Goal: Task Accomplishment & Management: Use online tool/utility

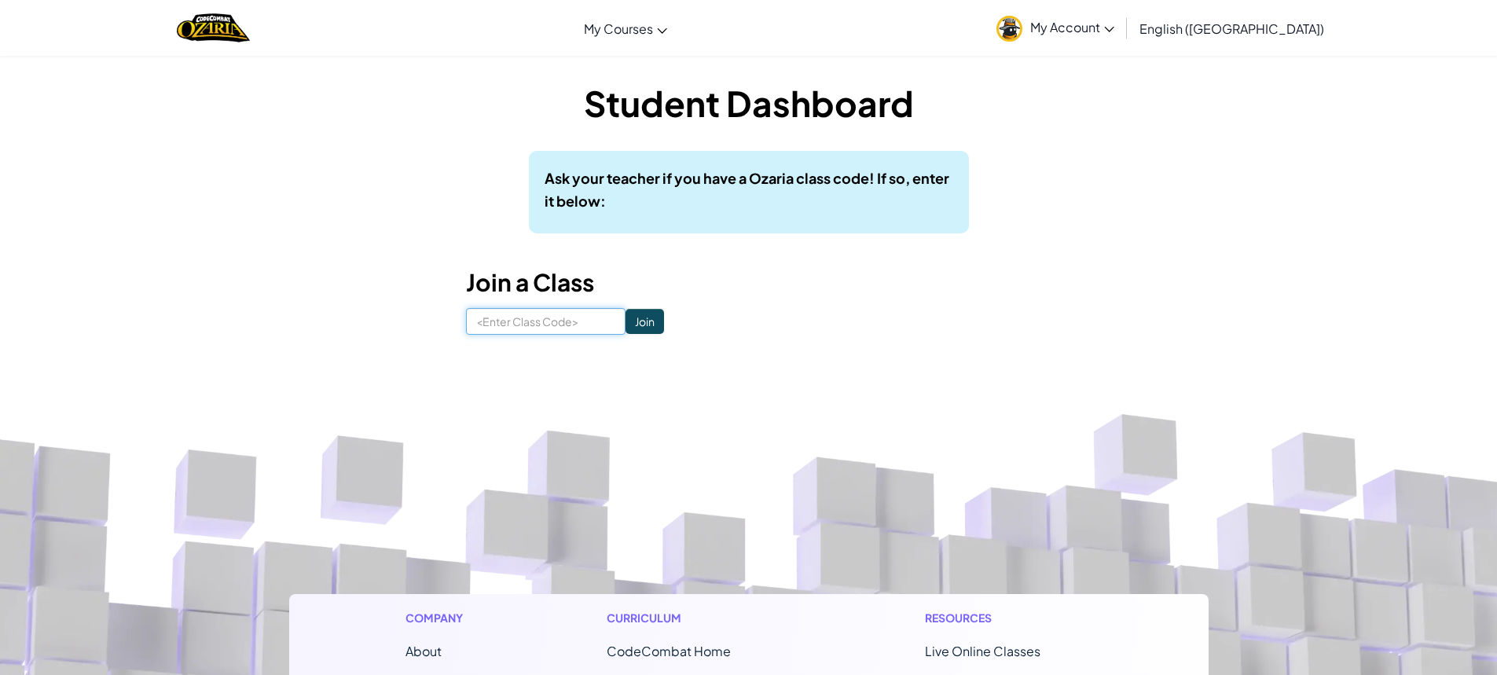
click at [550, 321] on input at bounding box center [546, 321] width 160 height 27
type input "ShareDrinkSlow"
click at [630, 317] on input "Join" at bounding box center [645, 321] width 39 height 25
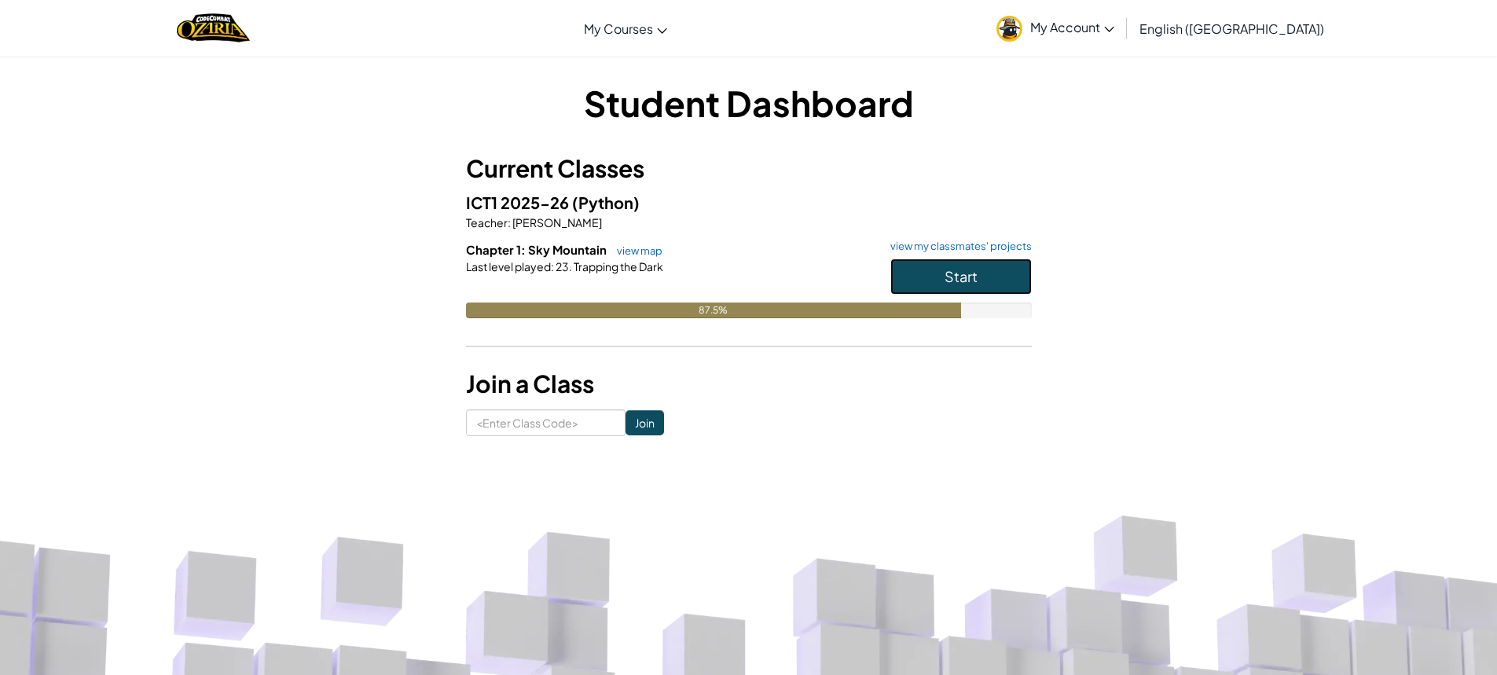
click at [911, 261] on button "Start" at bounding box center [960, 277] width 141 height 36
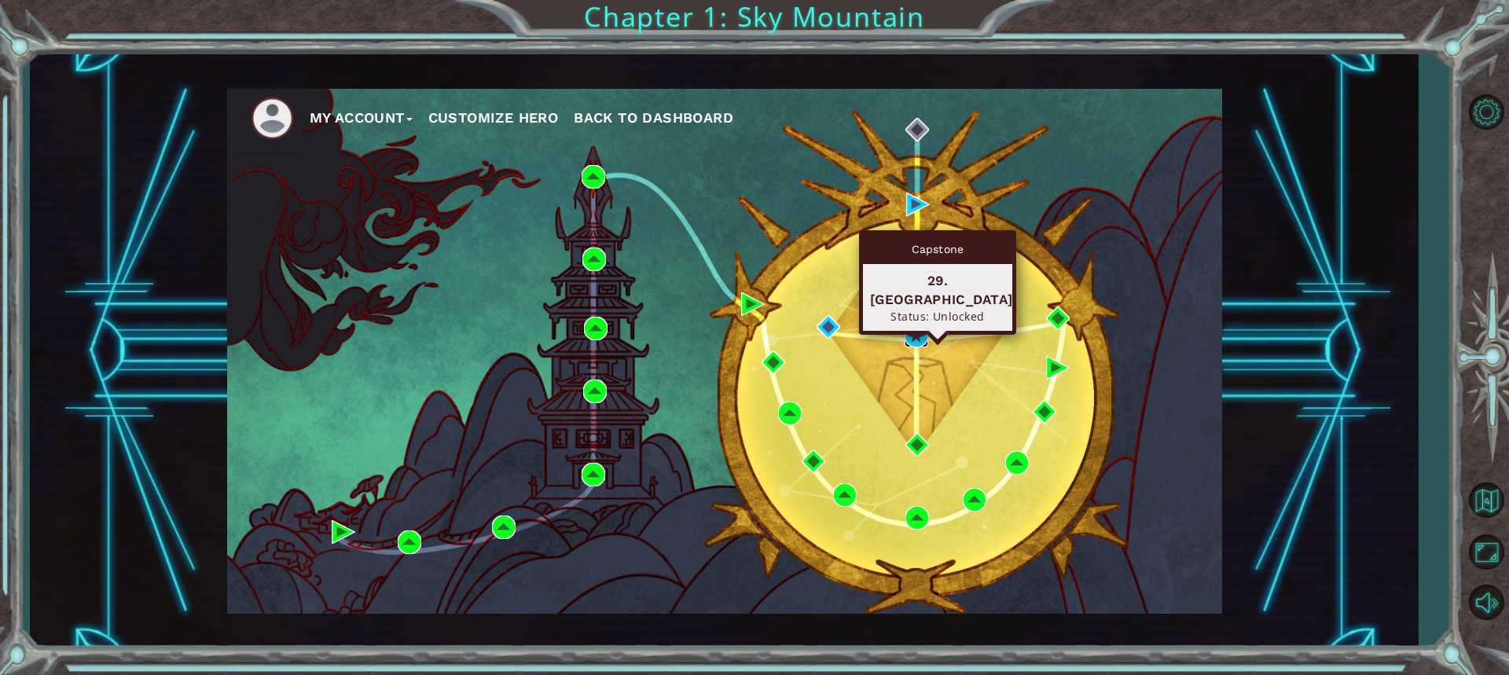
click at [922, 329] on img at bounding box center [916, 336] width 24 height 24
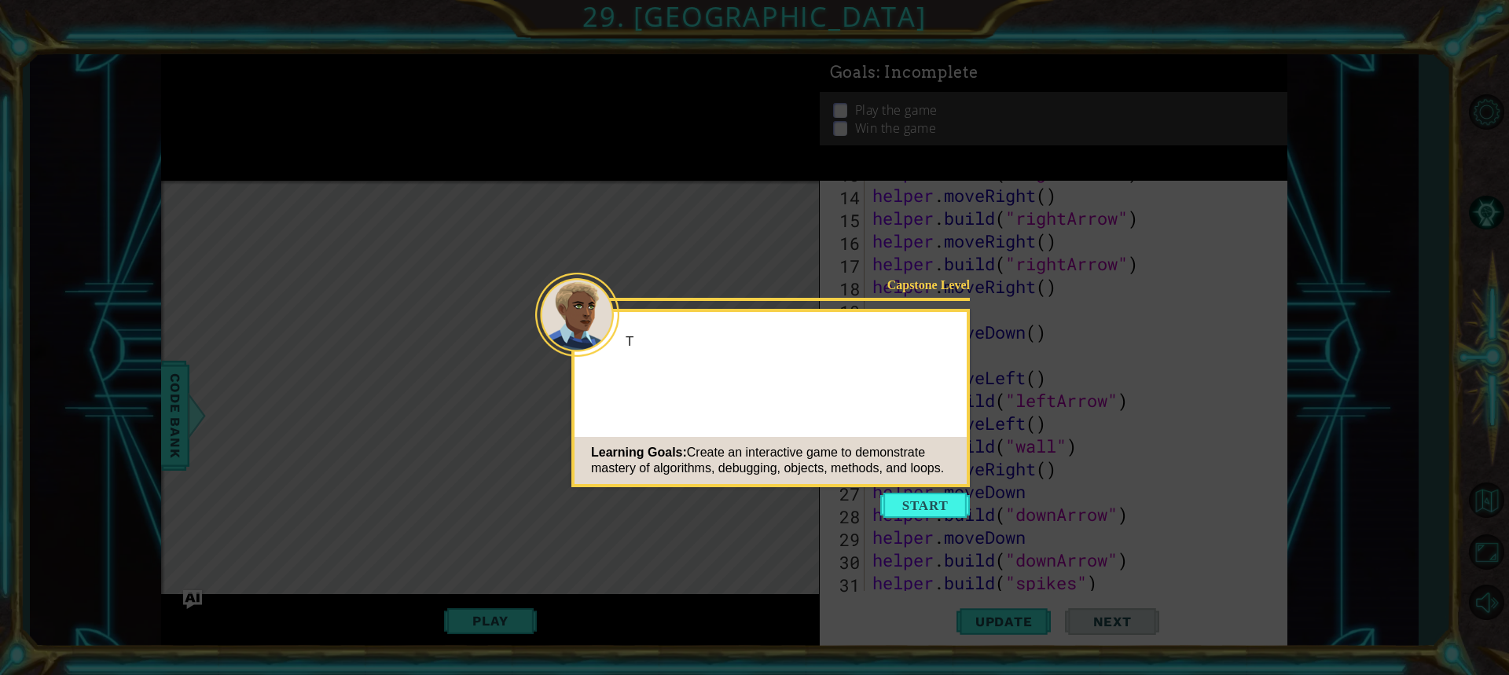
scroll to position [365, 0]
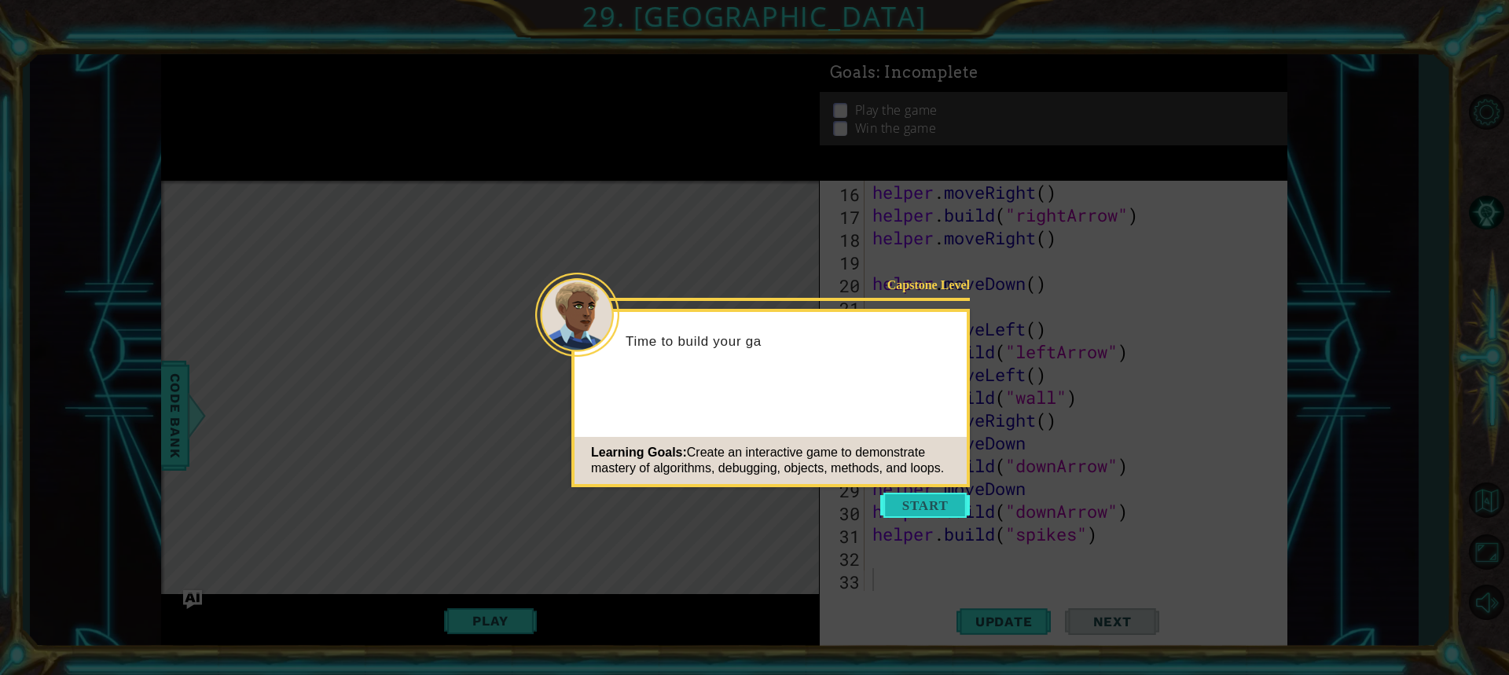
click at [948, 512] on button "Start" at bounding box center [925, 505] width 90 height 25
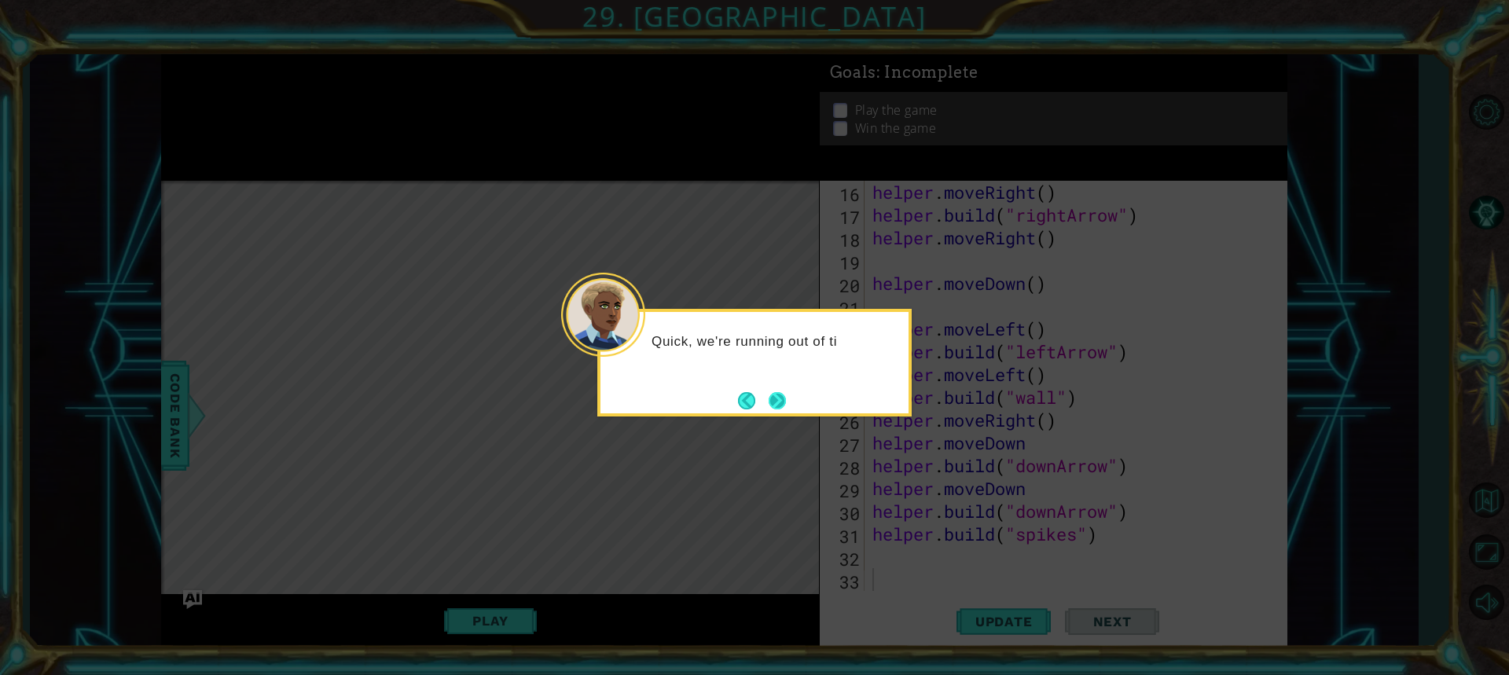
click at [774, 409] on button "Next" at bounding box center [777, 400] width 17 height 17
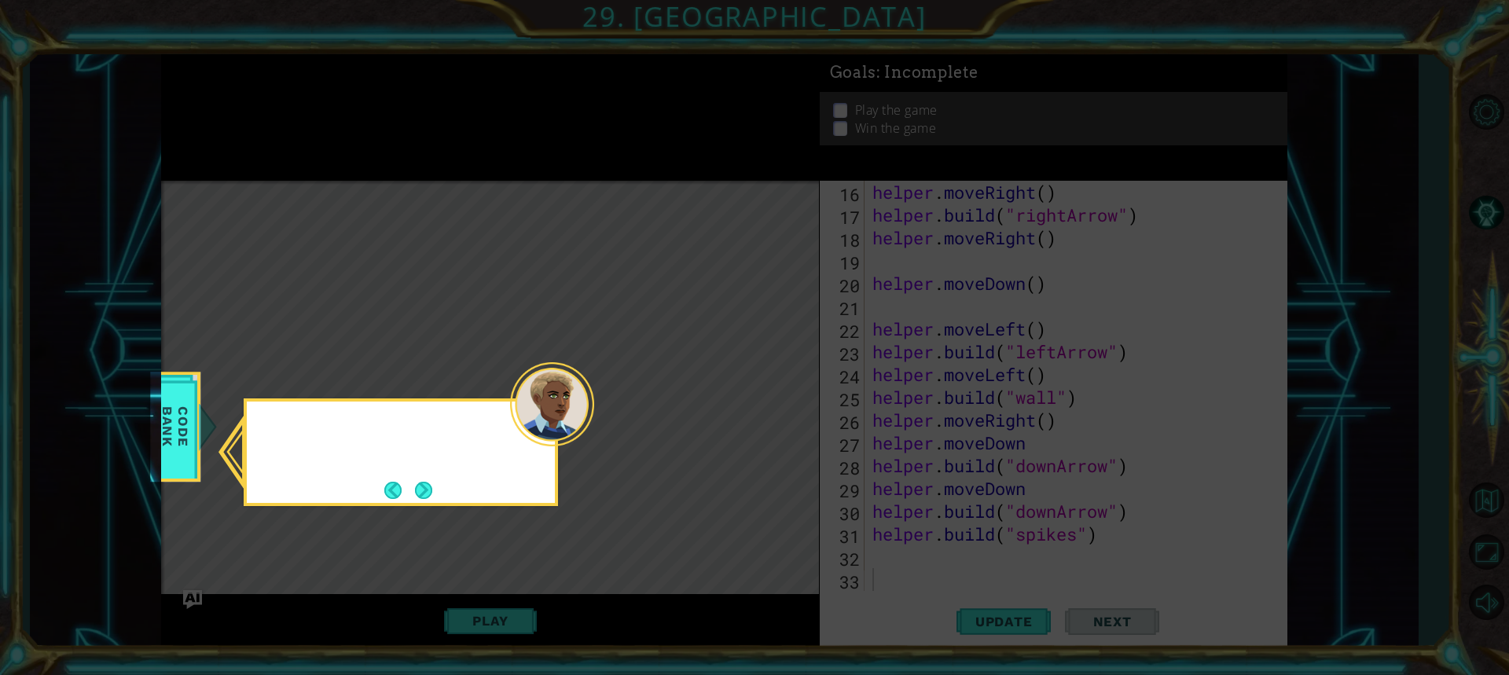
click at [774, 410] on icon at bounding box center [754, 337] width 1509 height 675
click at [419, 483] on button "Next" at bounding box center [423, 490] width 17 height 17
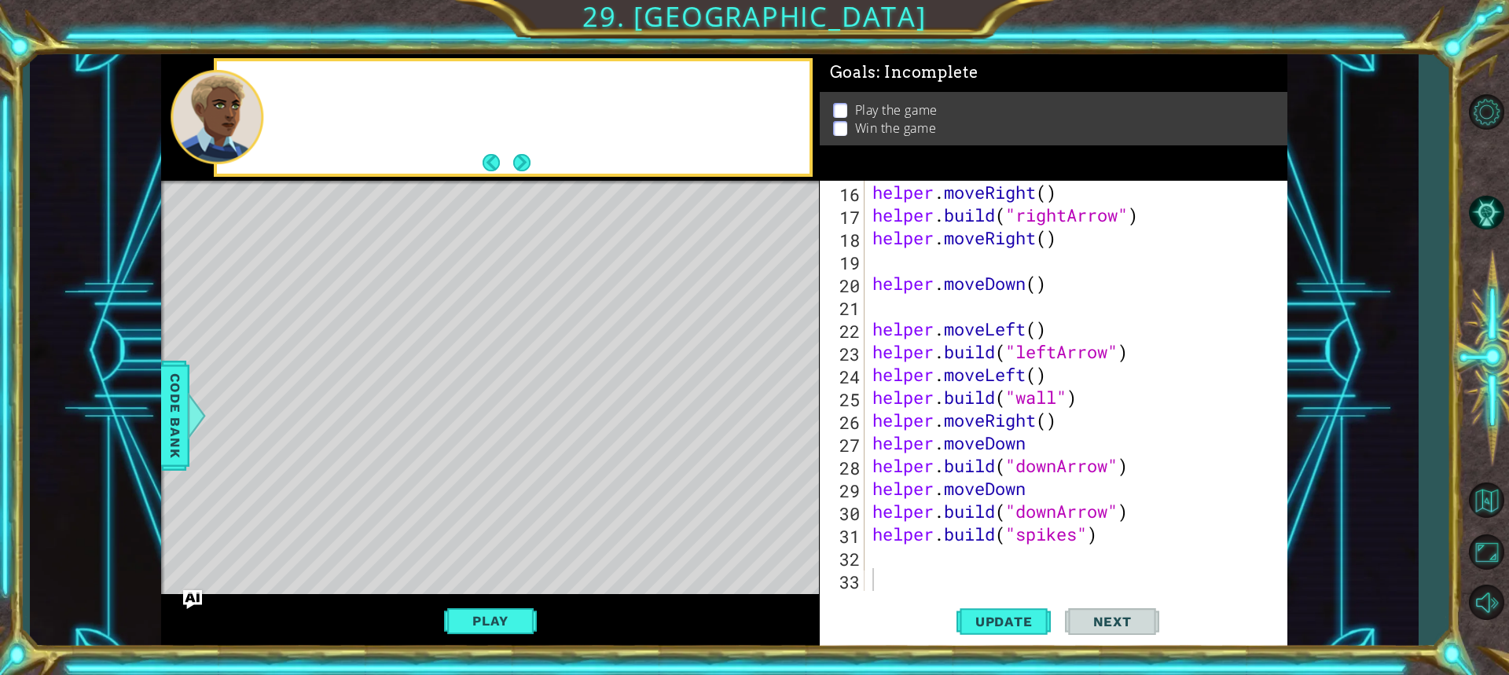
click at [419, 483] on div "Level Map" at bounding box center [524, 412] width 726 height 463
click at [1017, 621] on span "Update" at bounding box center [1003, 622] width 89 height 16
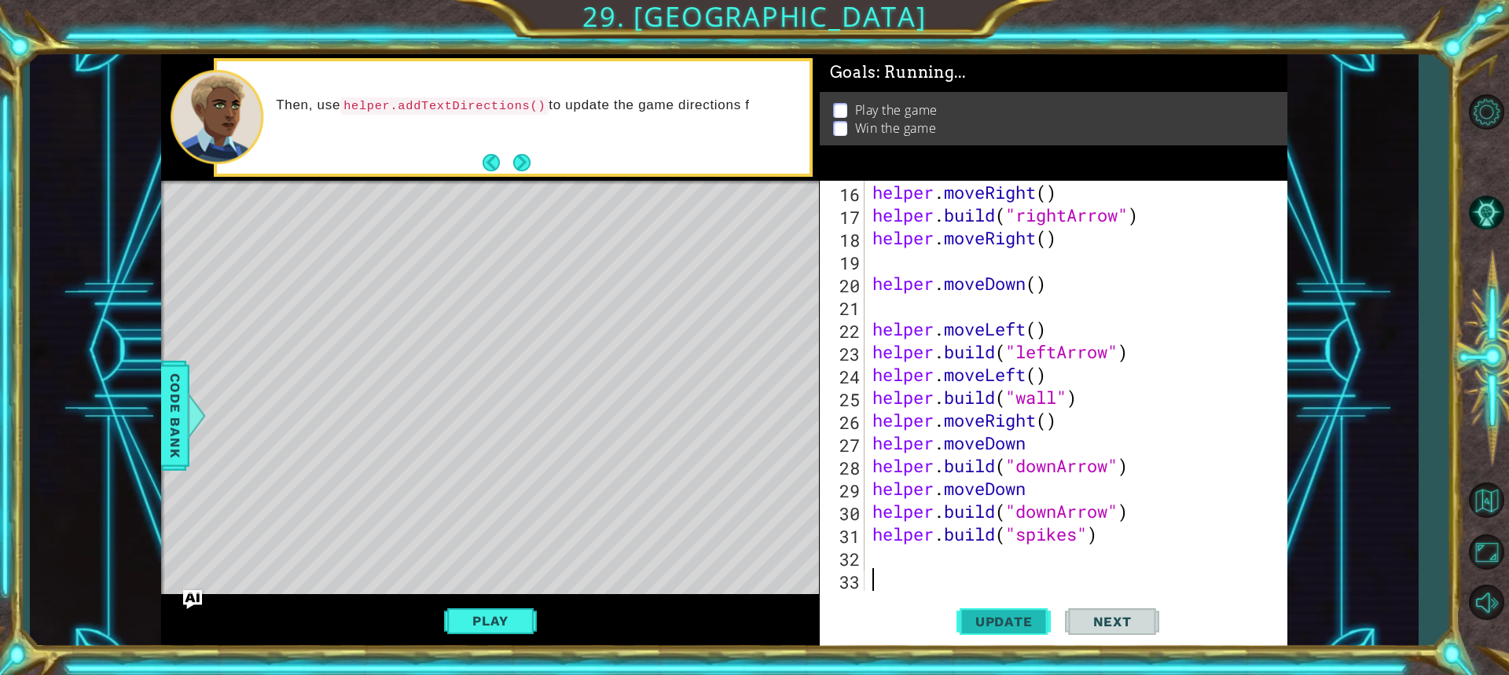
click at [1015, 621] on span "Update" at bounding box center [1003, 622] width 89 height 16
click at [1014, 621] on span "Update" at bounding box center [1003, 622] width 89 height 16
click at [1011, 619] on span "Update" at bounding box center [1003, 622] width 89 height 16
click at [1009, 617] on span "Update" at bounding box center [1003, 622] width 89 height 16
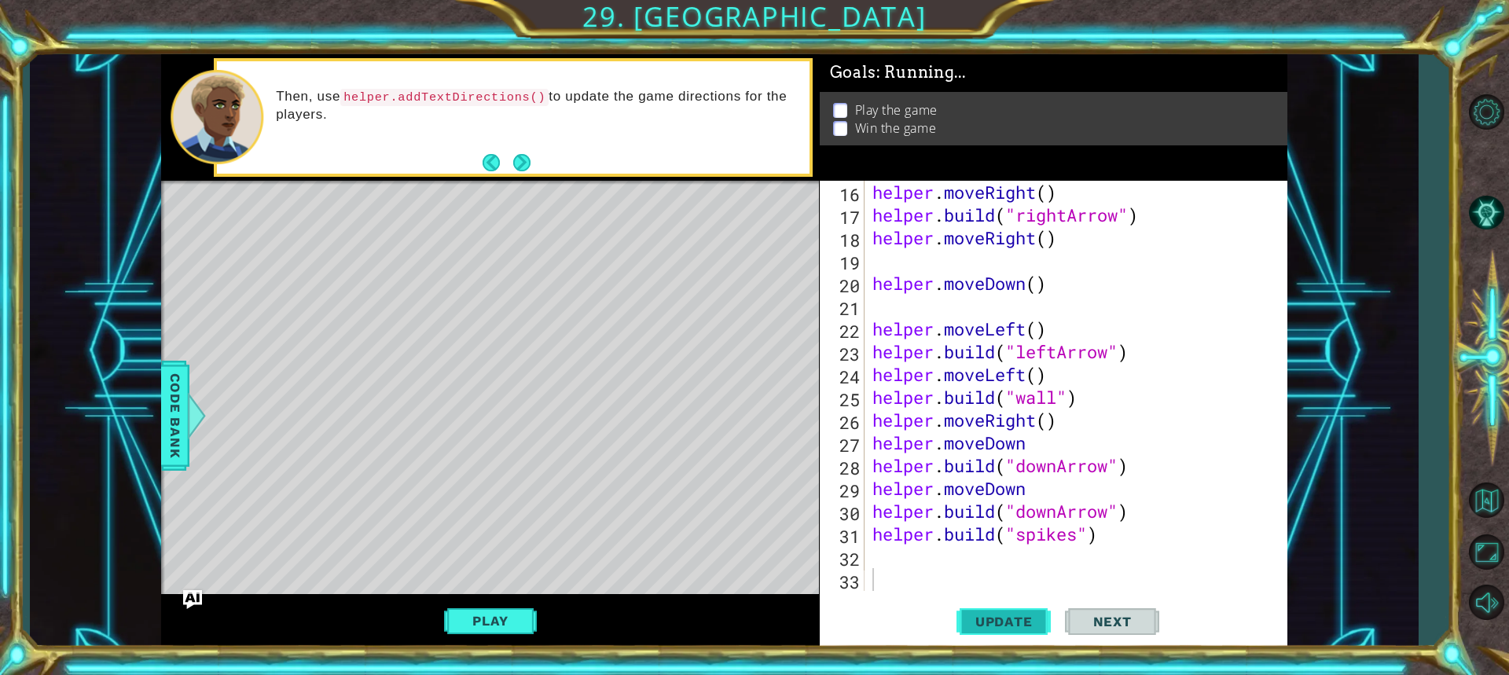
click at [1009, 617] on span "Update" at bounding box center [1003, 622] width 89 height 16
click at [1011, 615] on span "Update" at bounding box center [1003, 622] width 89 height 16
click at [490, 616] on button "Play" at bounding box center [490, 621] width 92 height 30
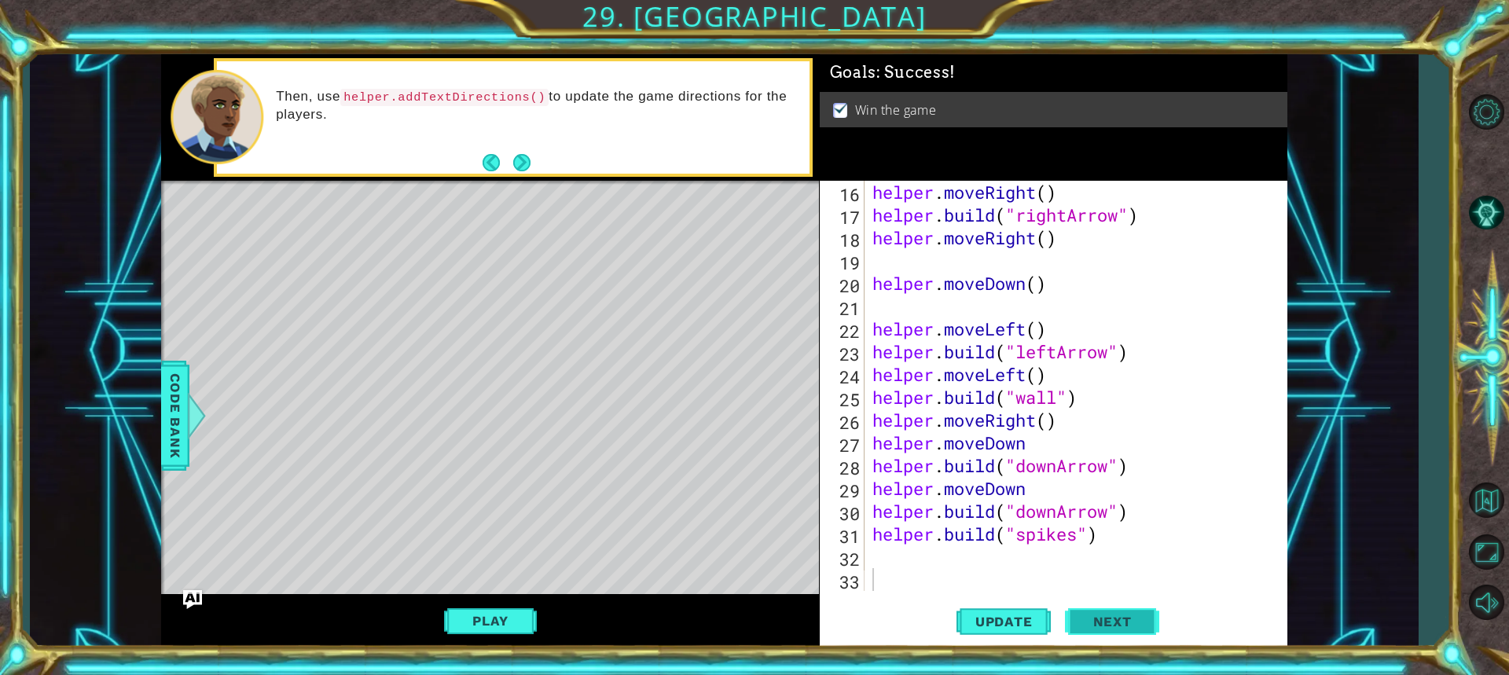
drag, startPoint x: 1073, startPoint y: 598, endPoint x: 1095, endPoint y: 609, distance: 23.9
click at [1076, 598] on button "Next" at bounding box center [1112, 621] width 94 height 46
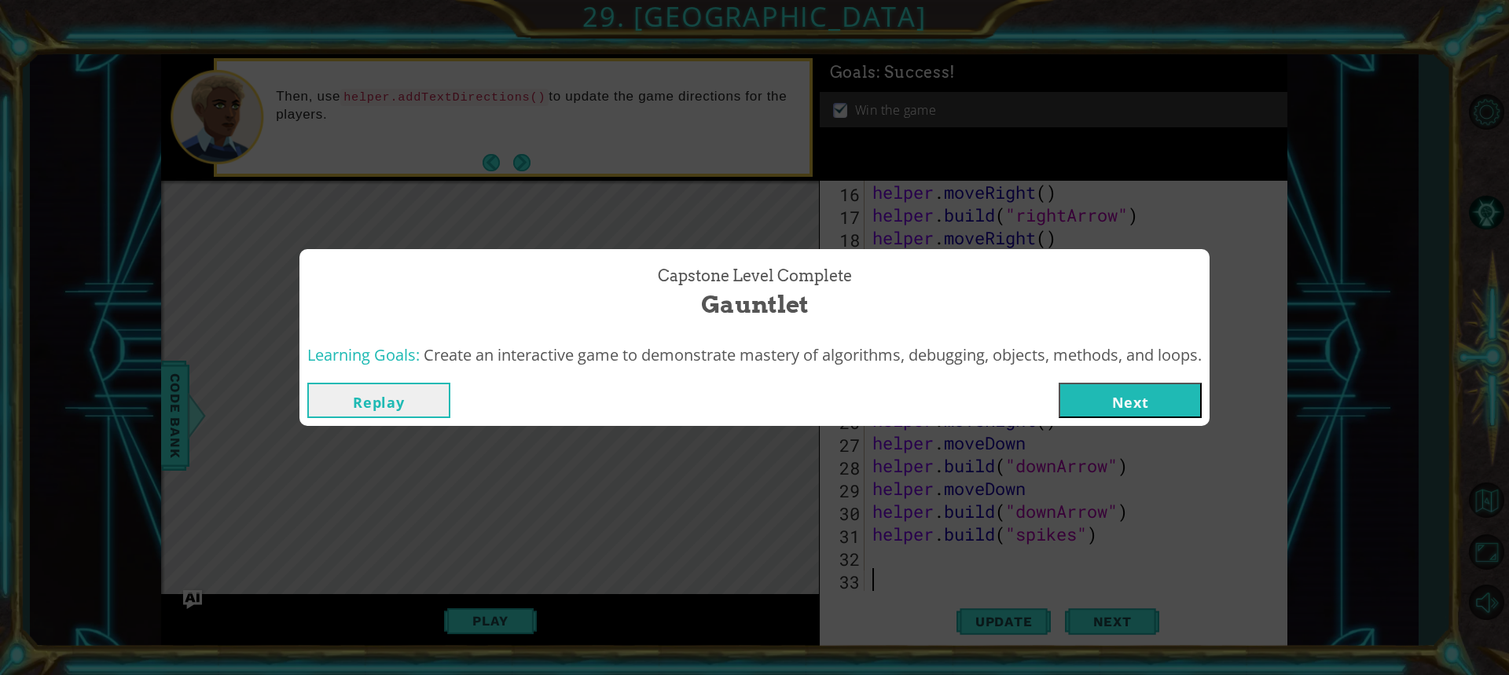
click at [1143, 393] on button "Next" at bounding box center [1130, 400] width 143 height 35
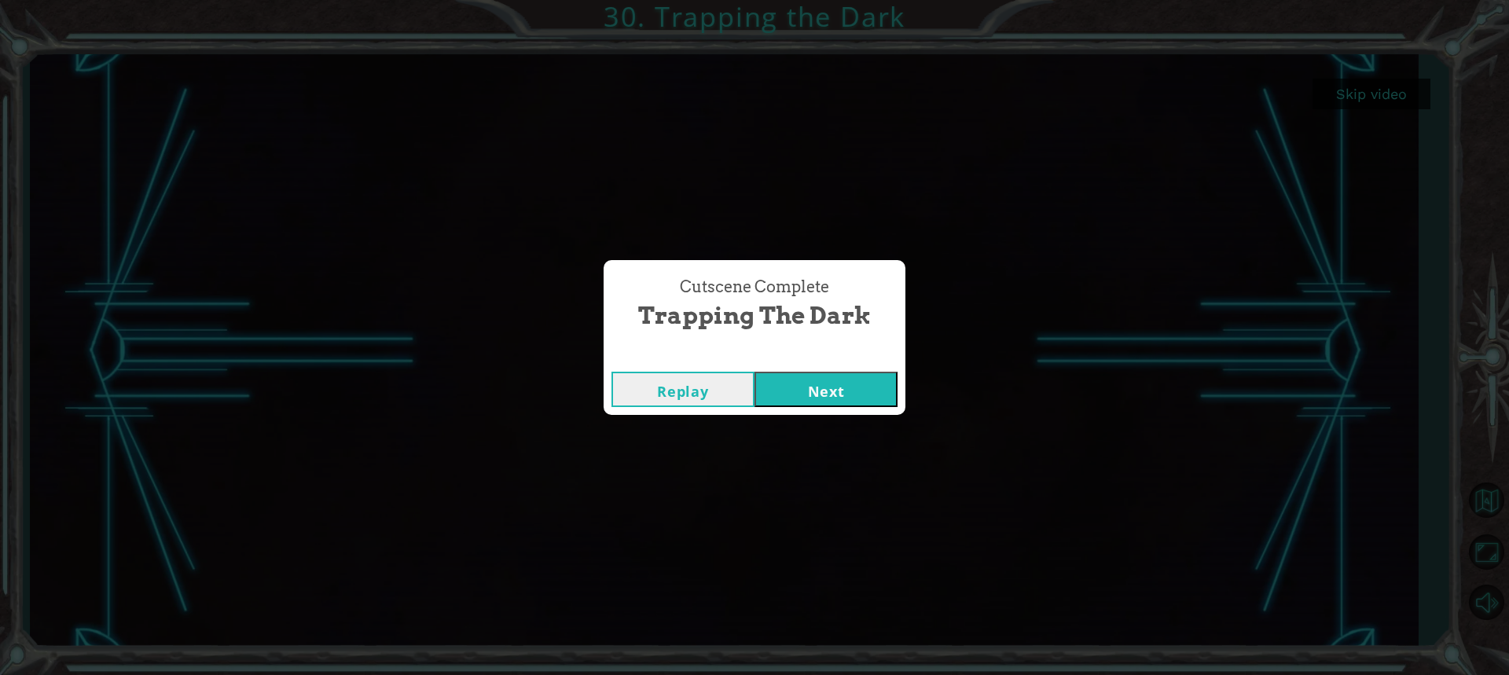
click at [820, 393] on button "Next" at bounding box center [825, 389] width 143 height 35
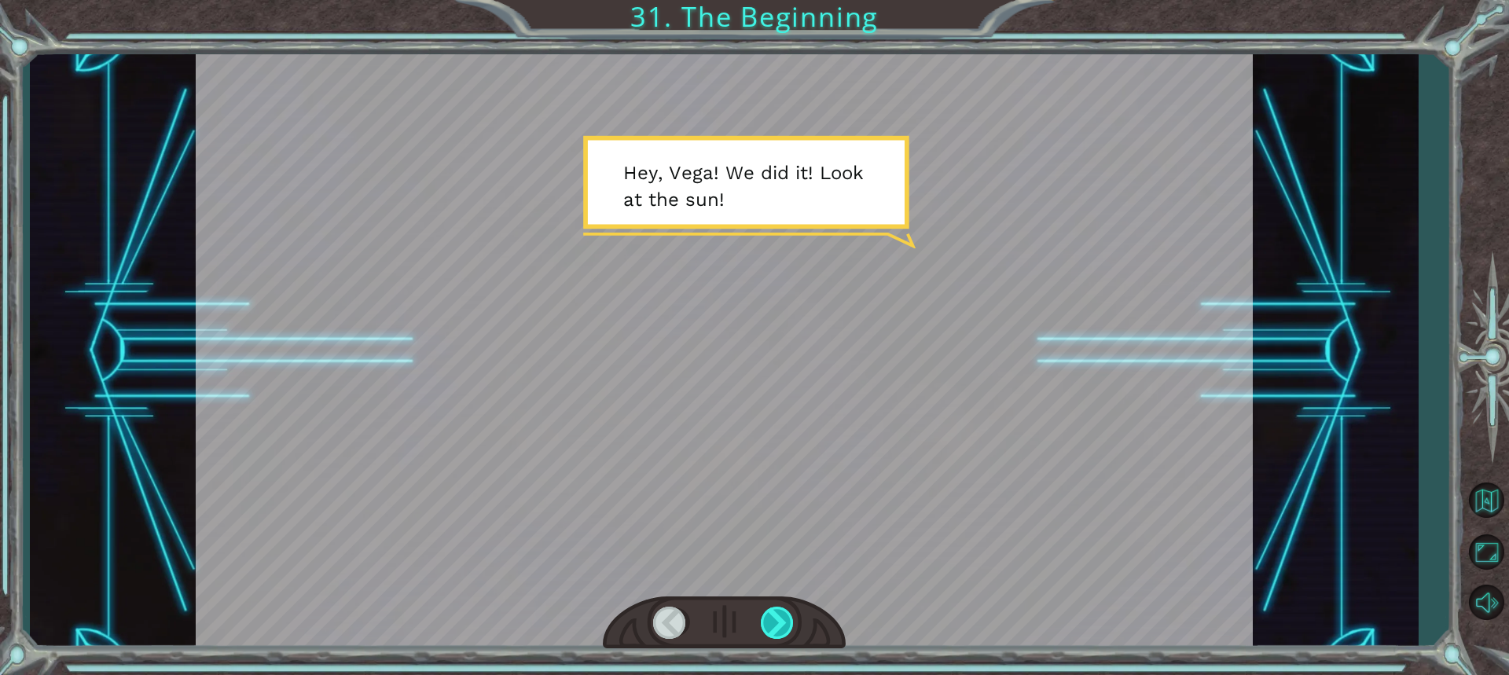
click at [778, 624] on div at bounding box center [778, 623] width 35 height 32
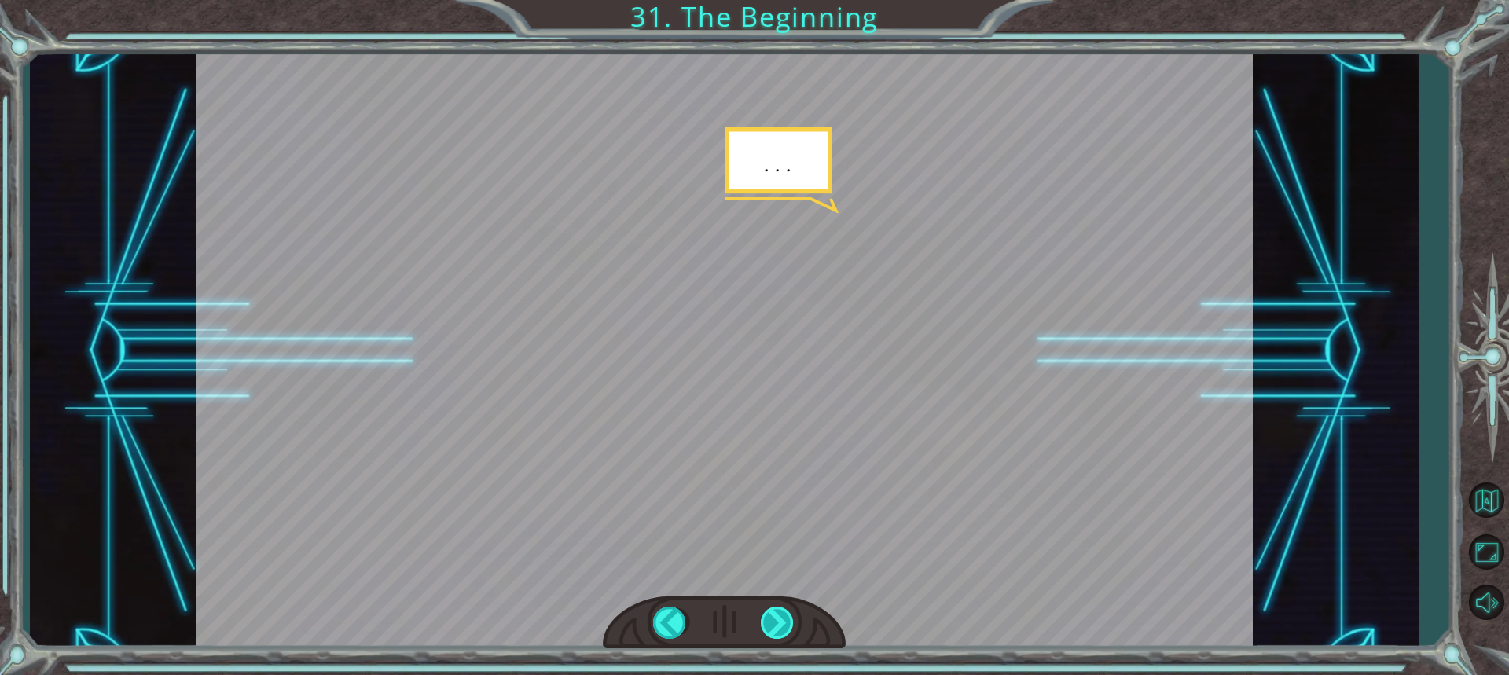
click at [778, 623] on div at bounding box center [778, 623] width 35 height 32
click at [776, 623] on div at bounding box center [778, 623] width 35 height 32
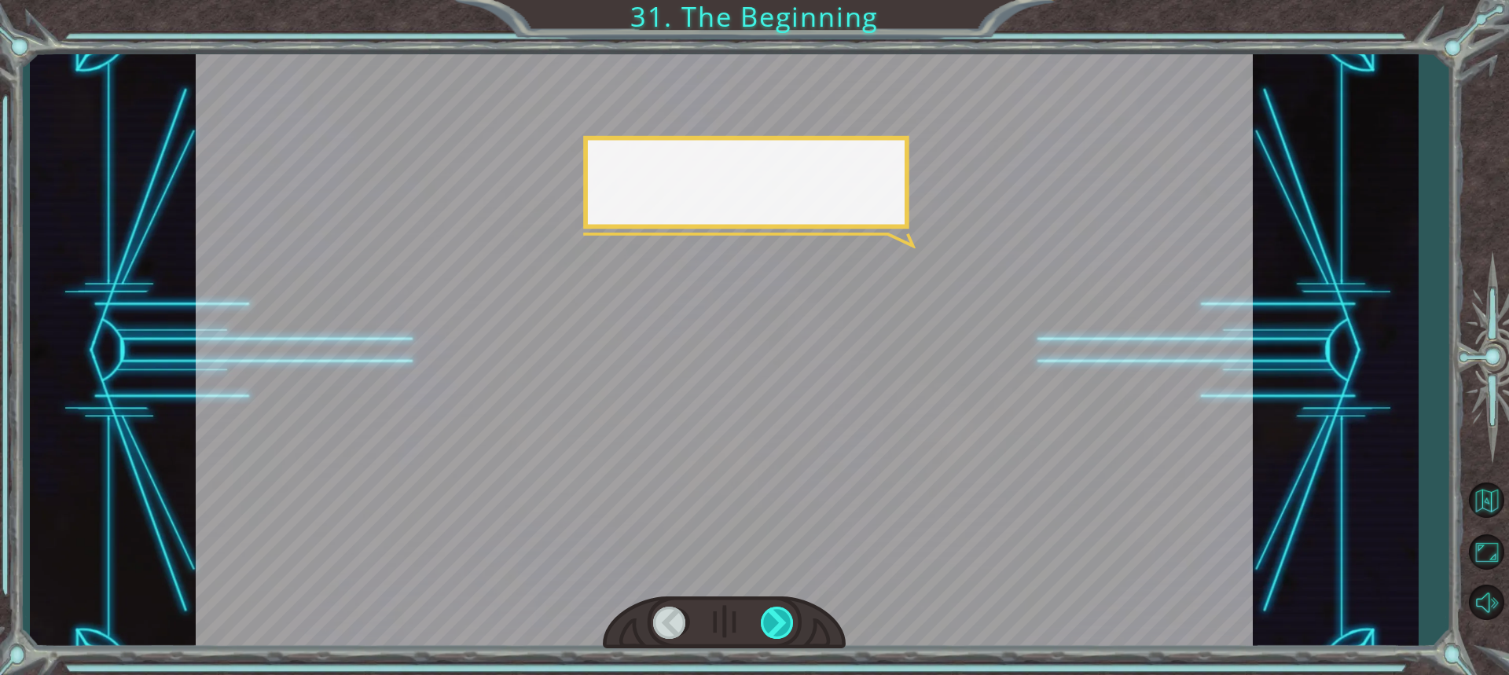
click at [769, 619] on div at bounding box center [778, 623] width 35 height 32
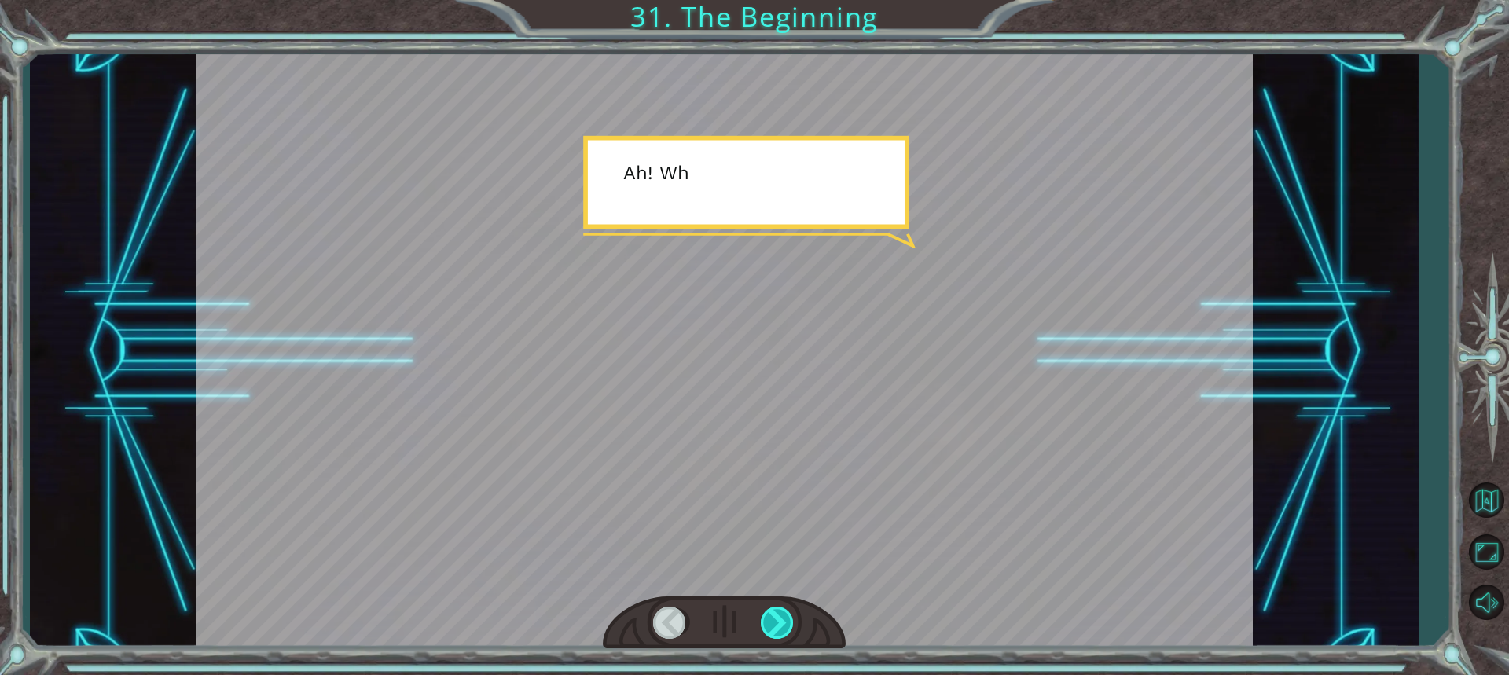
click at [769, 619] on div at bounding box center [778, 623] width 35 height 32
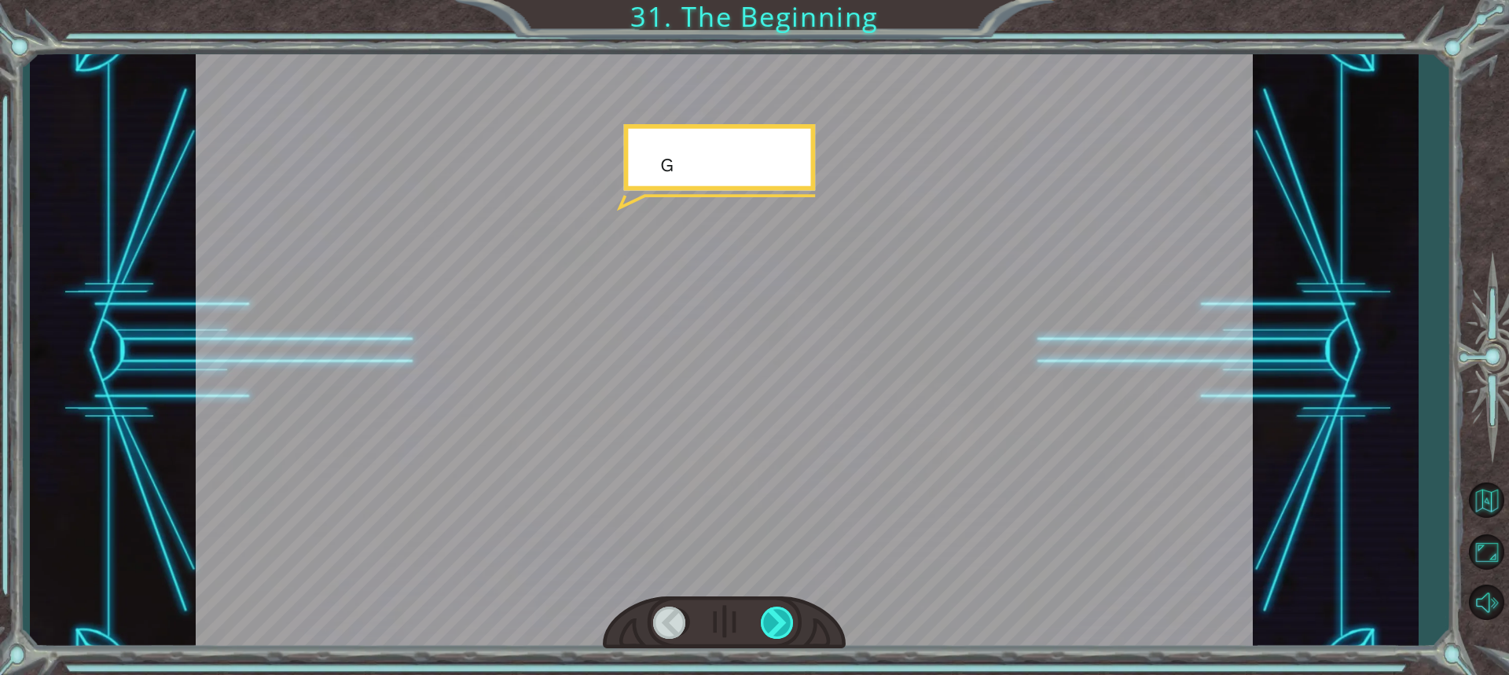
click at [769, 619] on div at bounding box center [778, 623] width 35 height 32
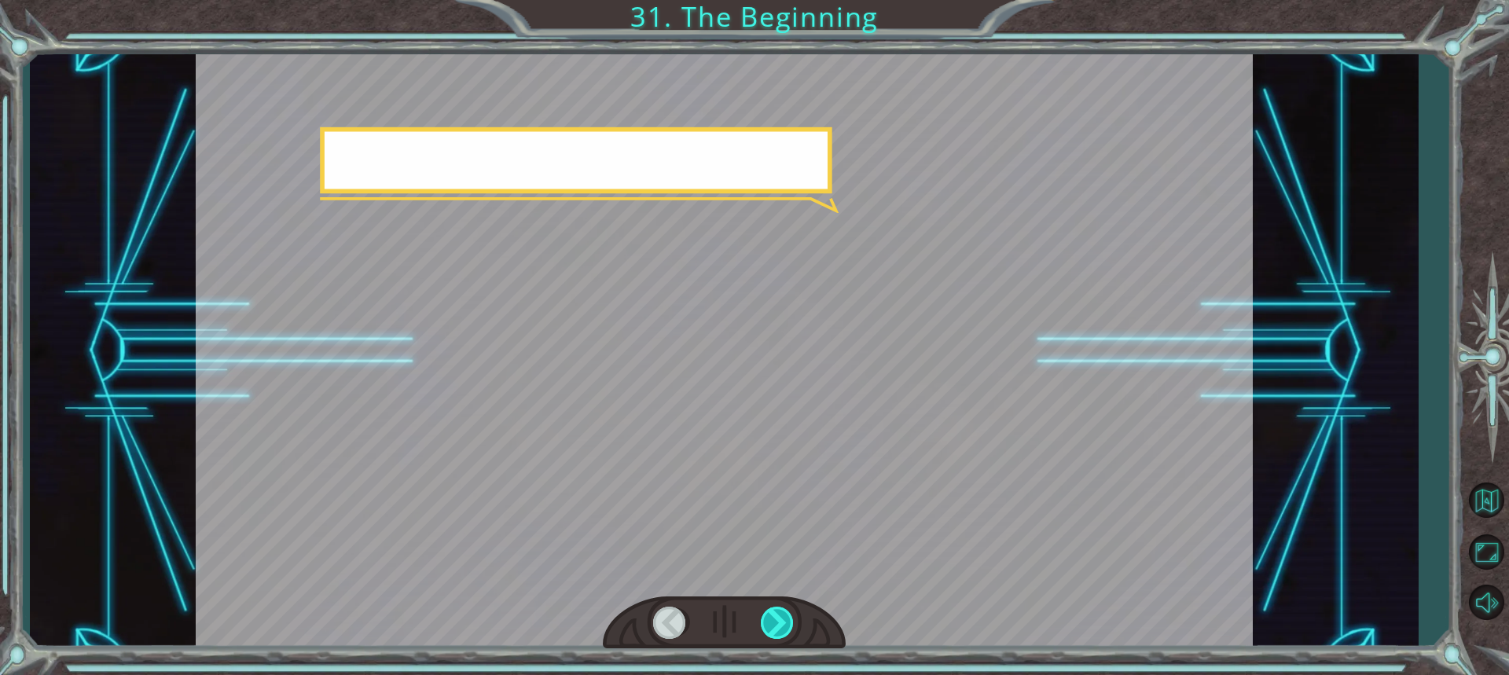
click at [769, 619] on div at bounding box center [778, 623] width 35 height 32
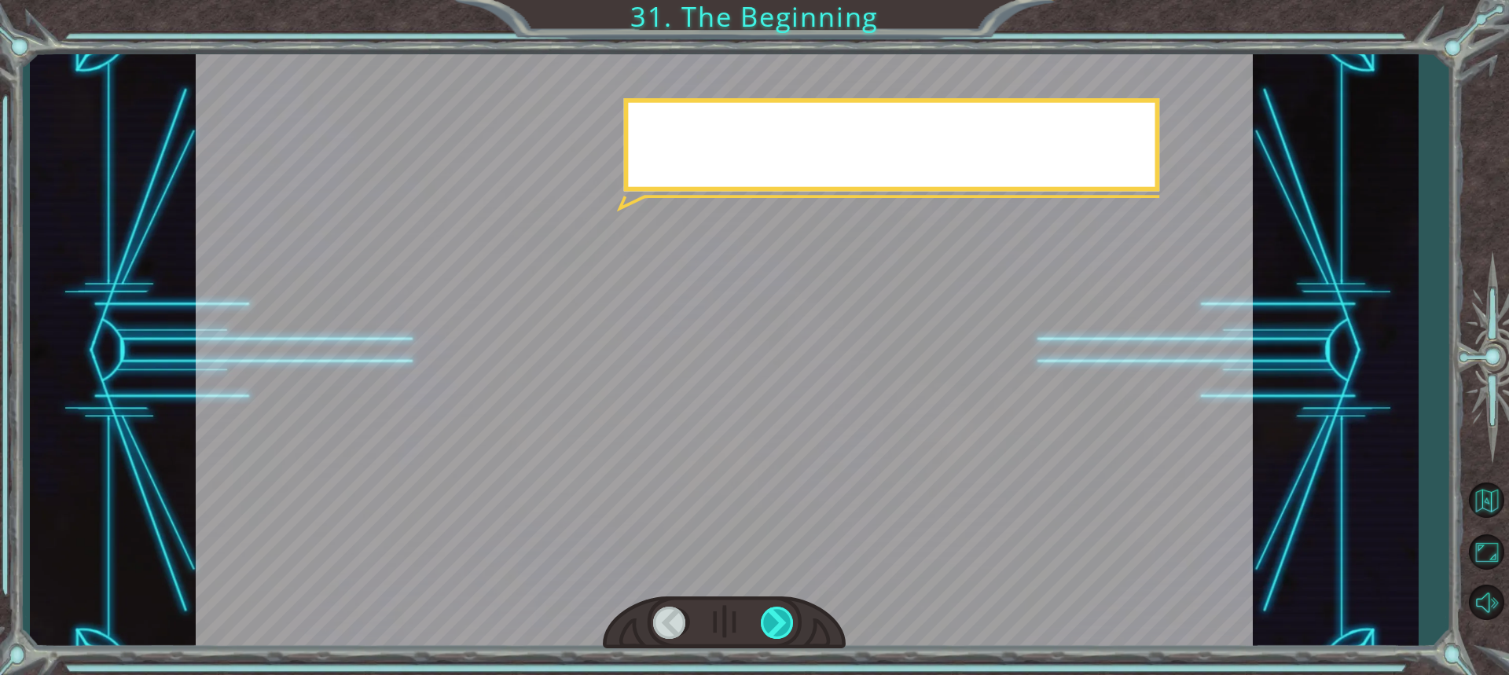
click at [769, 619] on div at bounding box center [778, 623] width 35 height 32
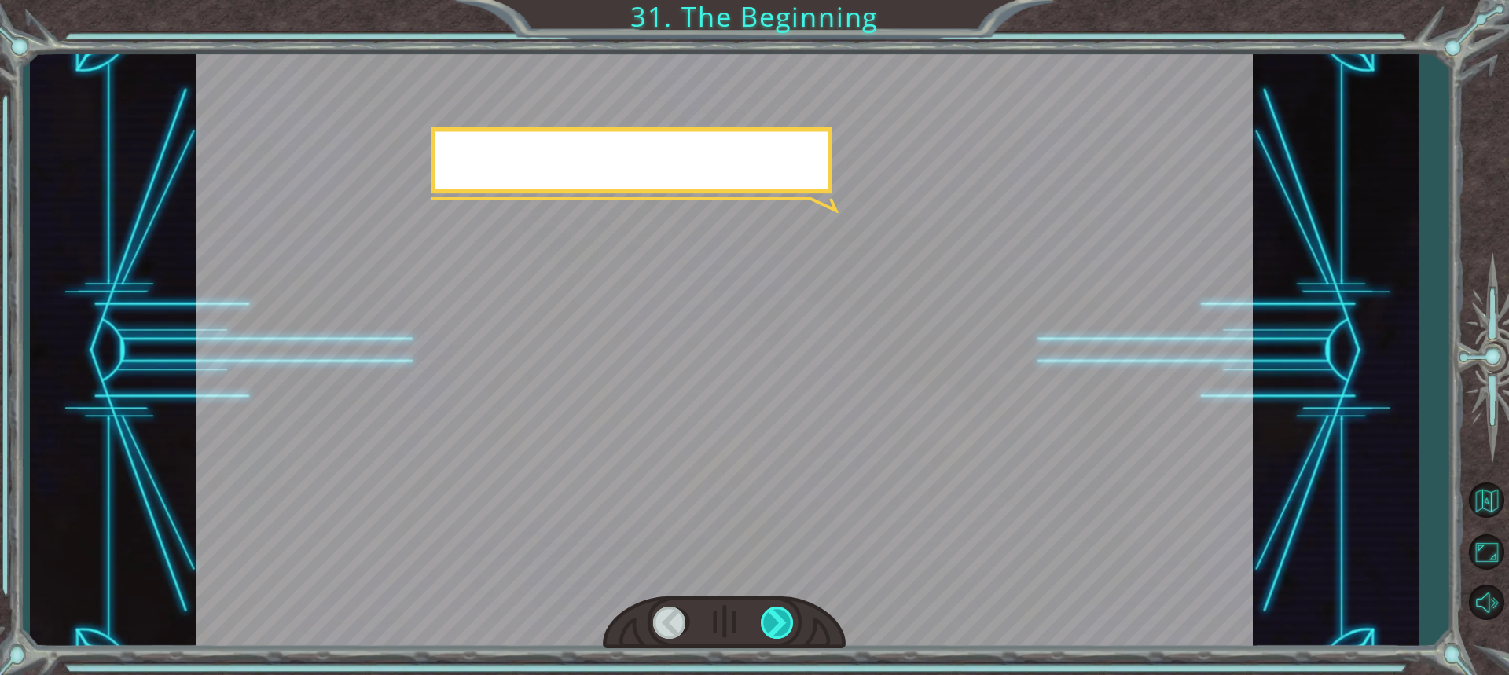
click at [769, 619] on div at bounding box center [778, 623] width 35 height 32
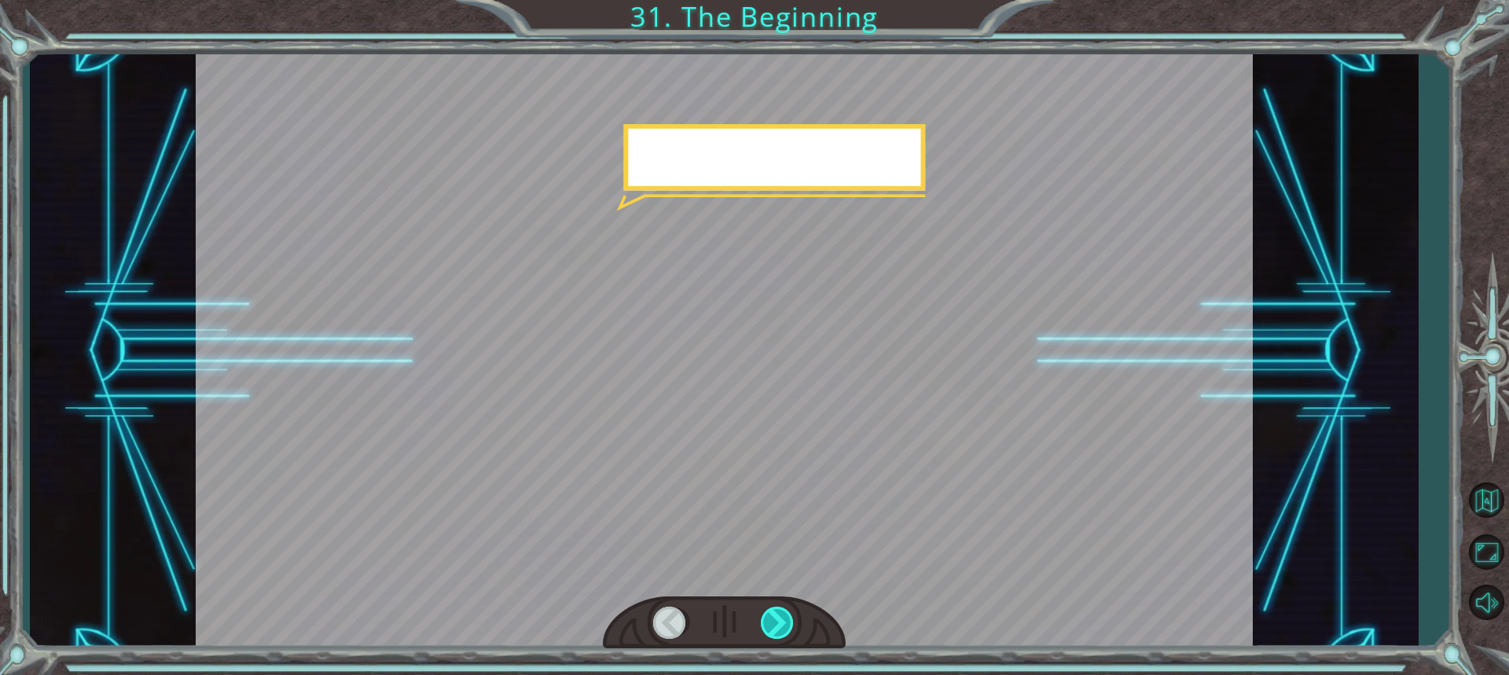
click at [771, 619] on div at bounding box center [778, 623] width 35 height 32
click at [779, 615] on div at bounding box center [778, 623] width 35 height 32
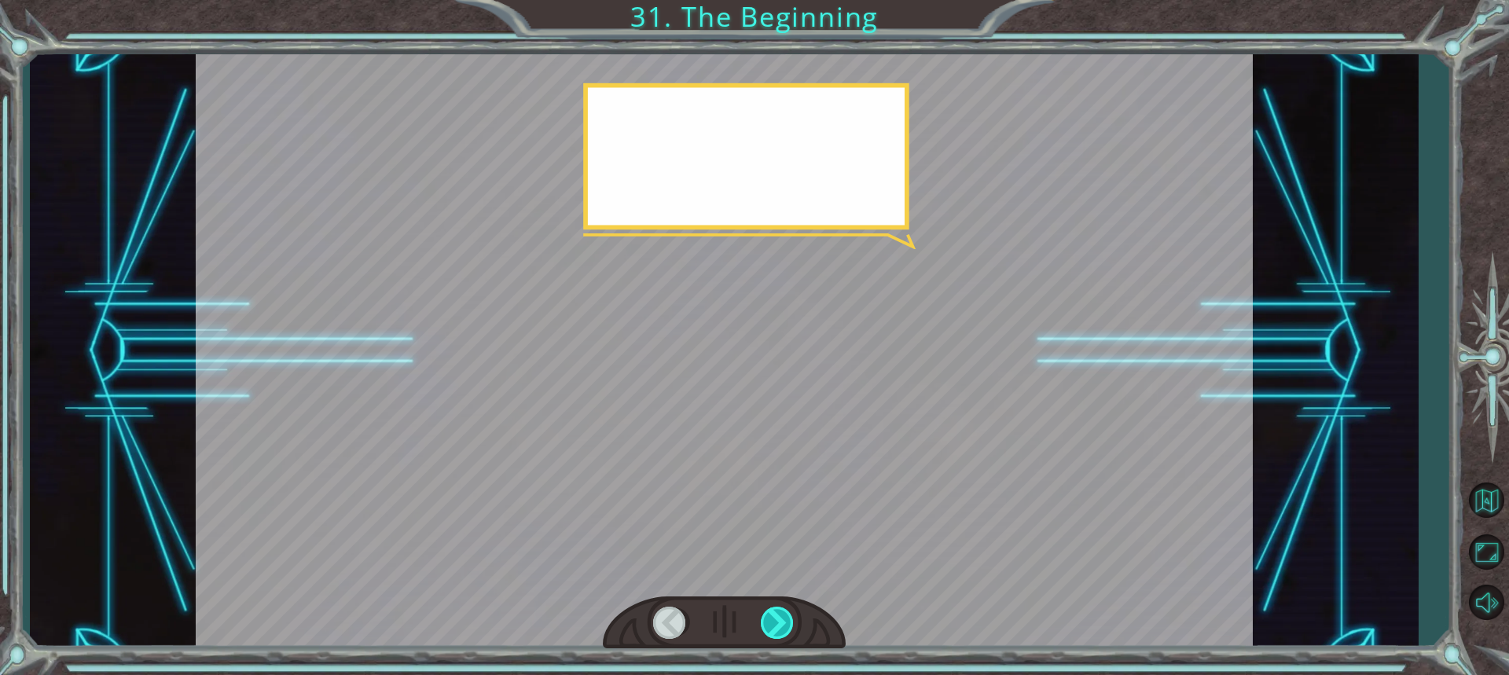
click at [779, 615] on div at bounding box center [778, 623] width 35 height 32
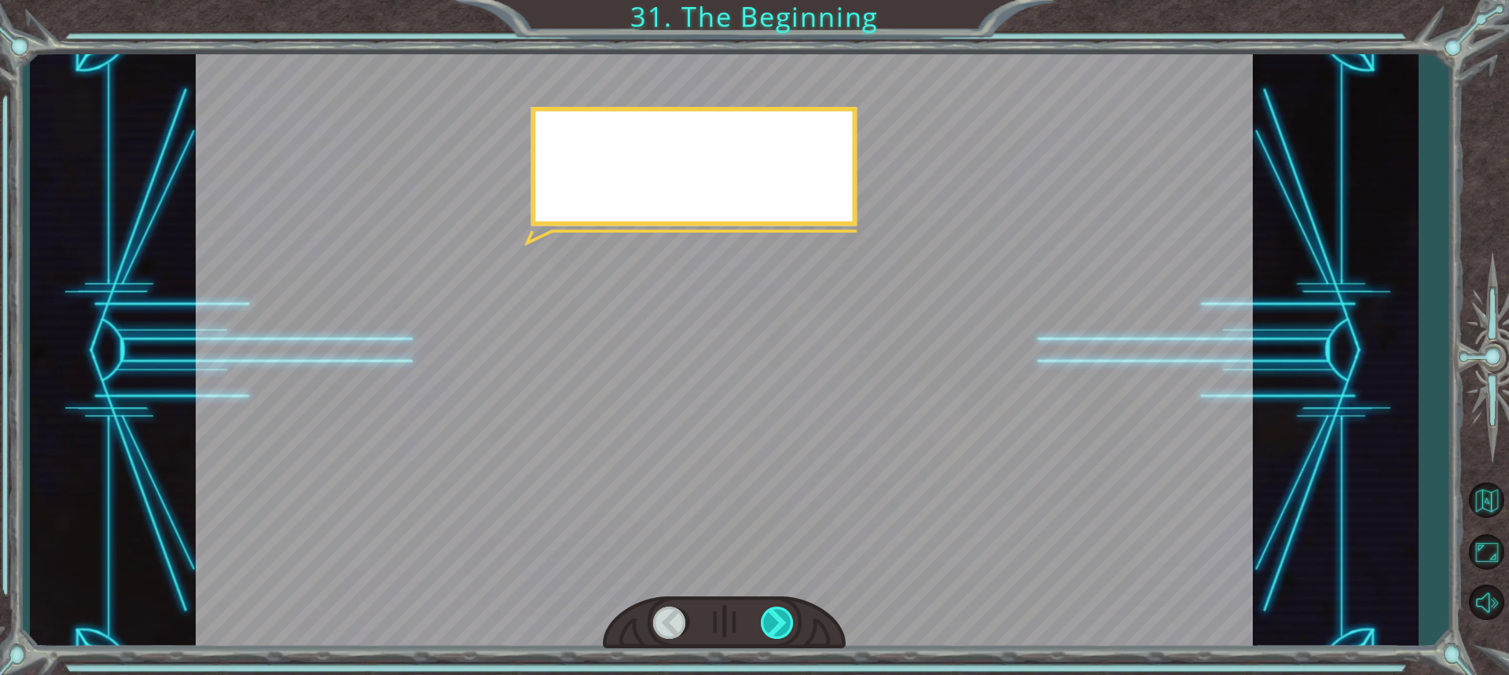
click at [779, 615] on div at bounding box center [778, 623] width 35 height 32
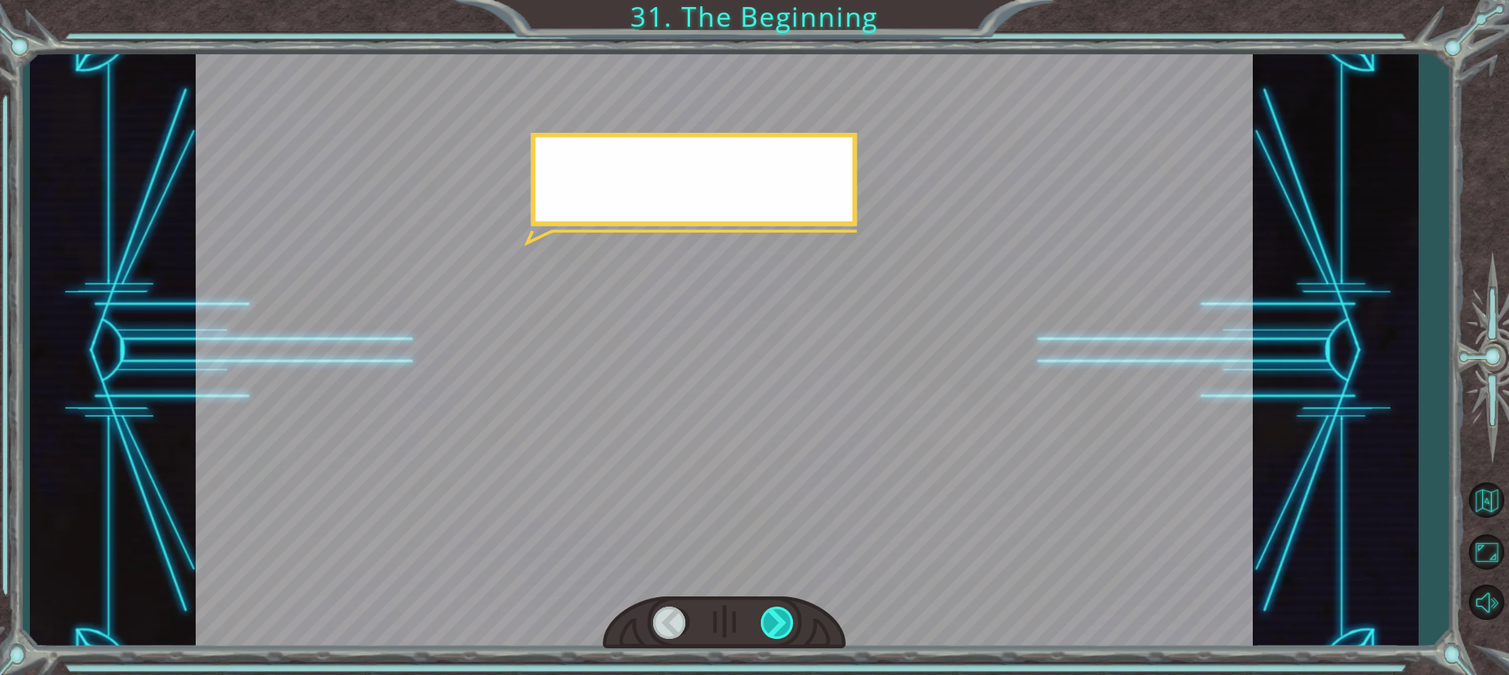
click at [779, 615] on div at bounding box center [778, 623] width 35 height 32
click at [780, 614] on div at bounding box center [778, 623] width 35 height 32
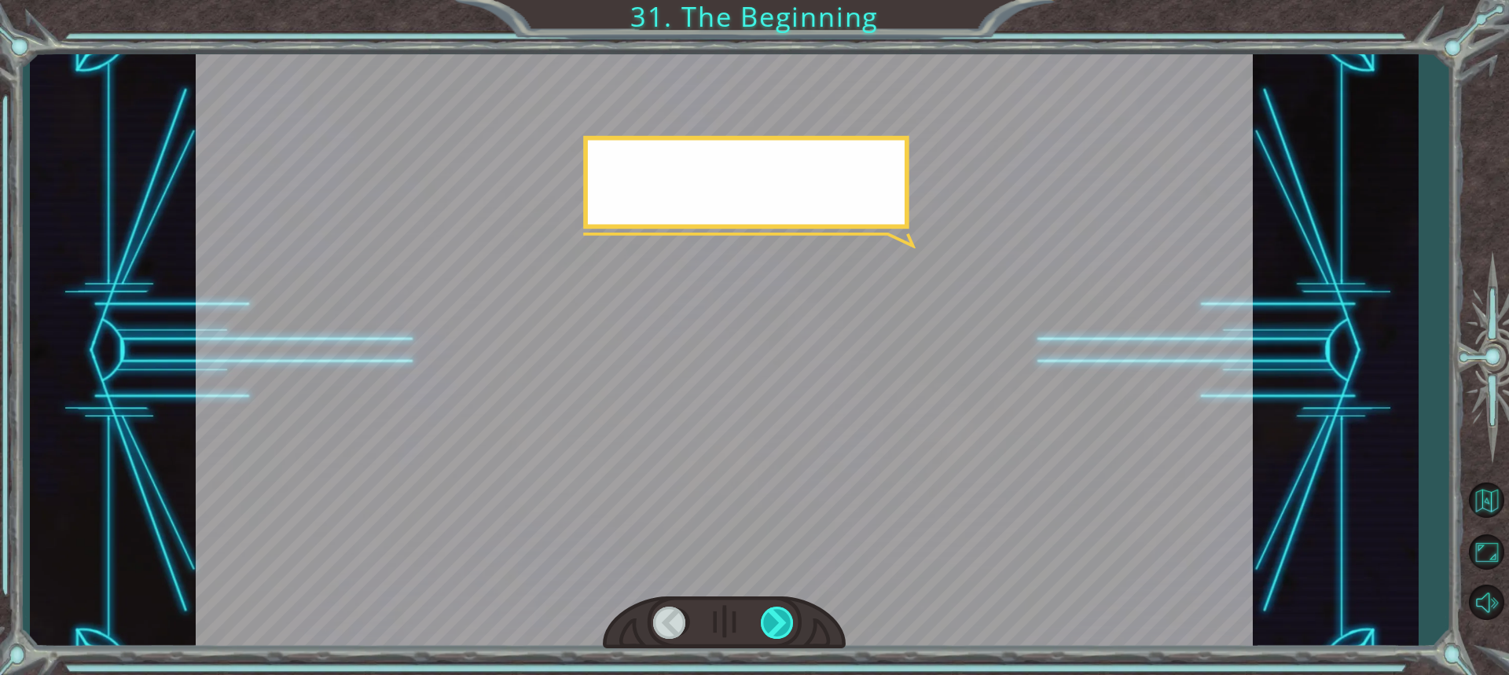
click at [780, 614] on div at bounding box center [778, 623] width 35 height 32
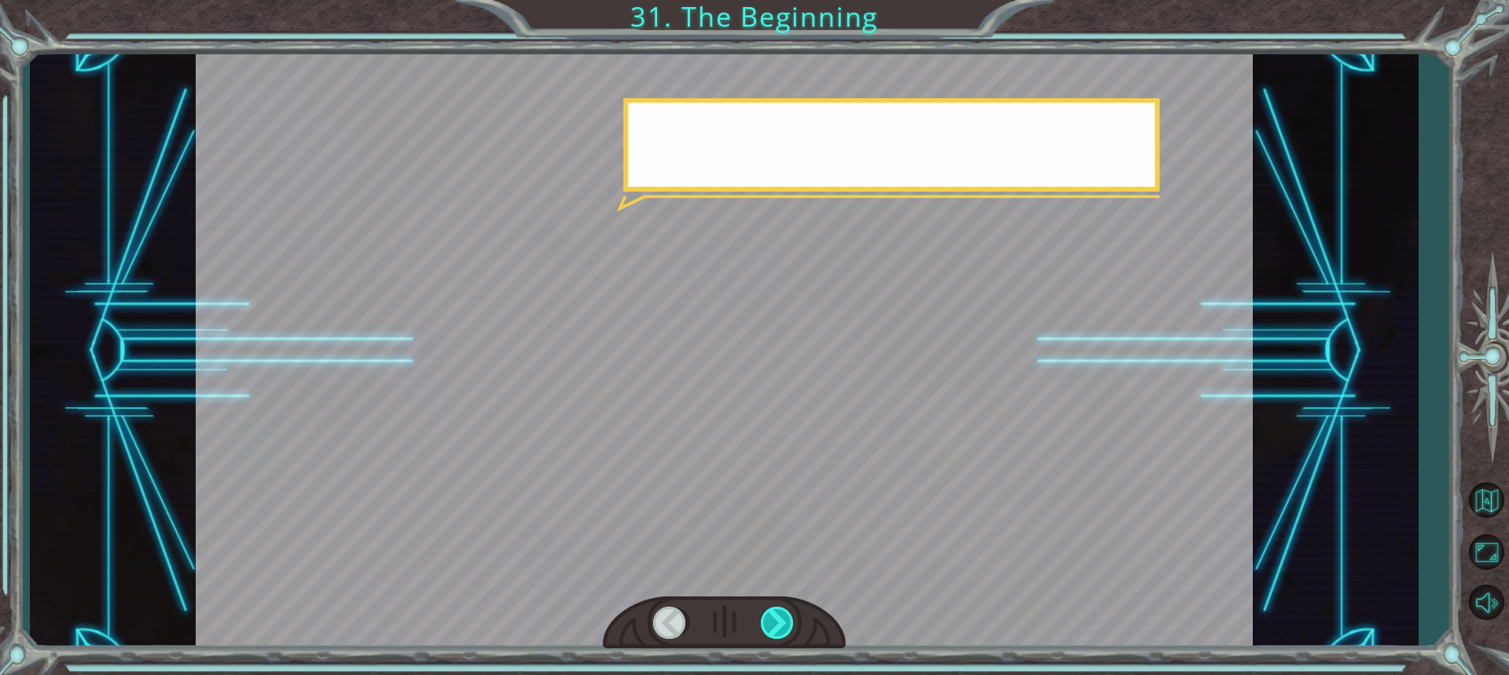
click at [780, 614] on div at bounding box center [778, 623] width 35 height 32
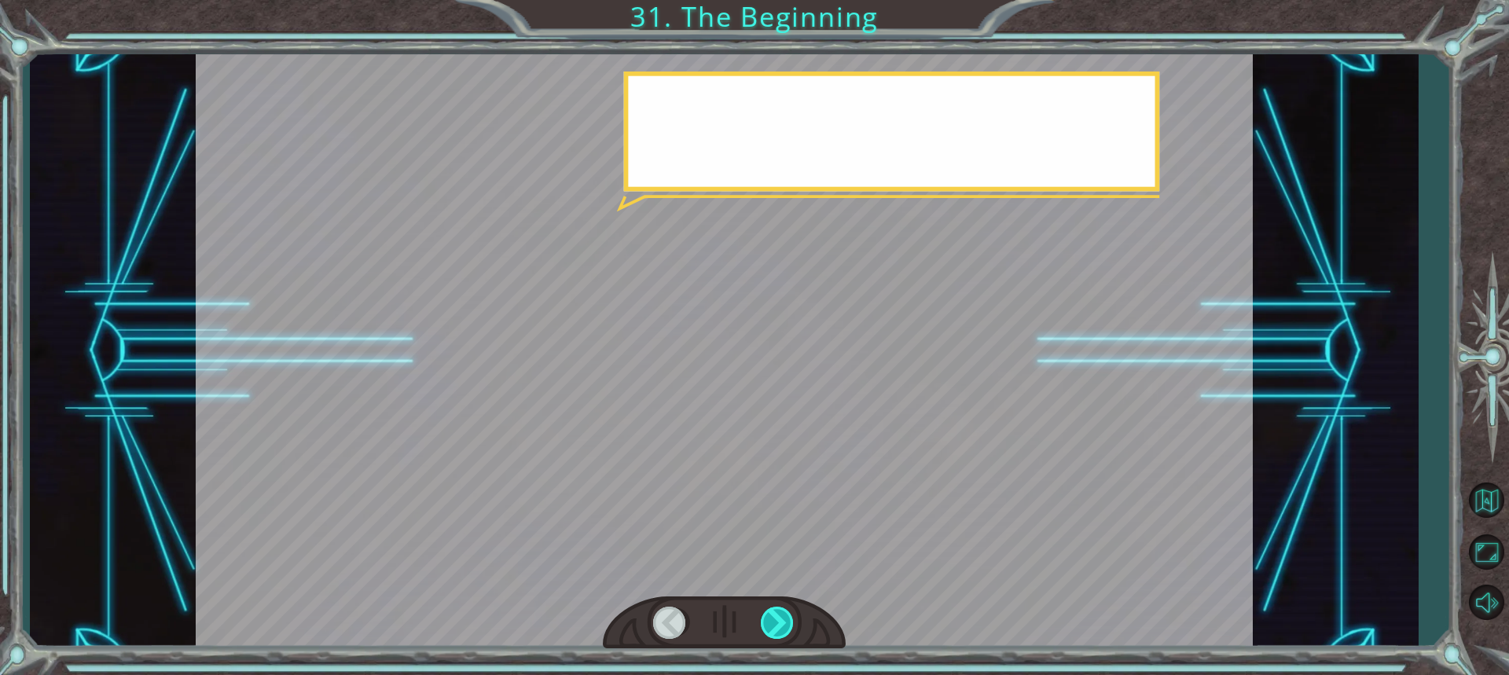
click at [781, 614] on div at bounding box center [778, 623] width 35 height 32
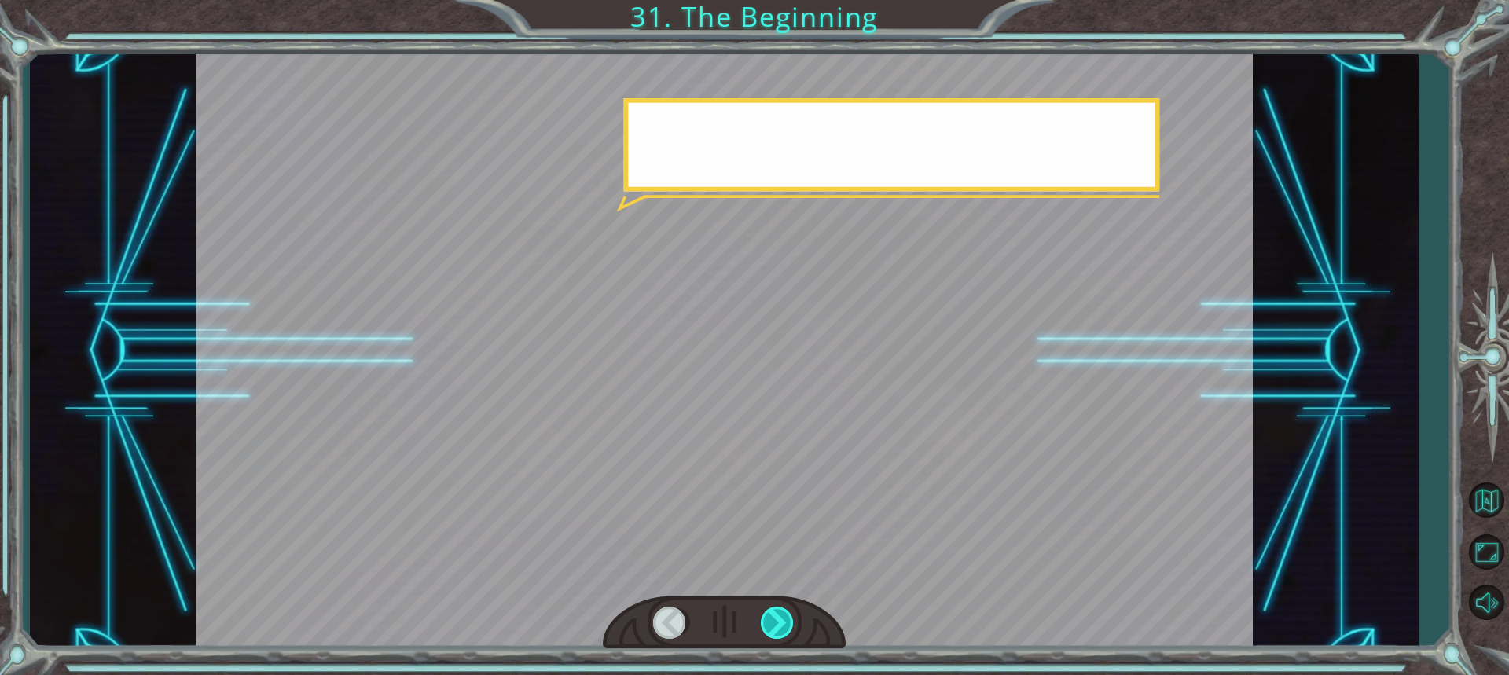
click at [781, 614] on div at bounding box center [778, 623] width 35 height 32
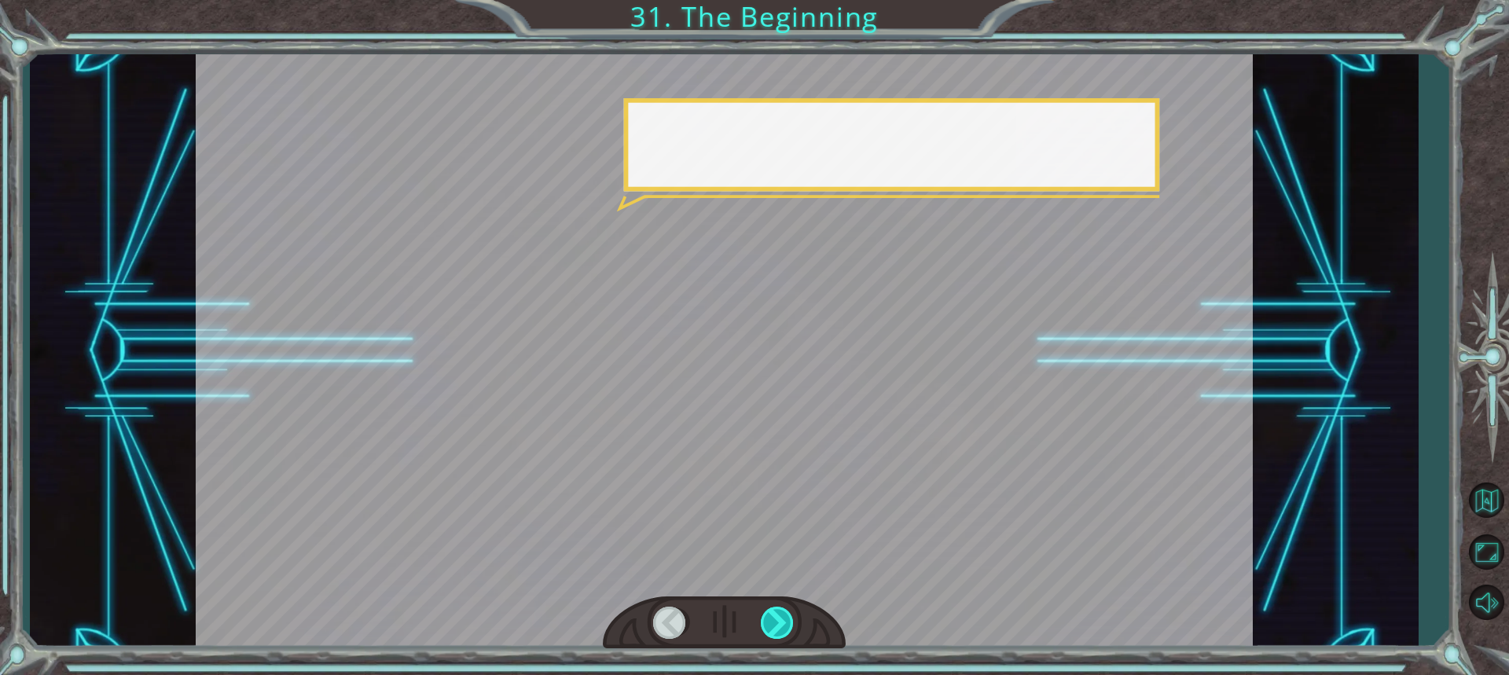
click at [781, 614] on div at bounding box center [778, 623] width 35 height 32
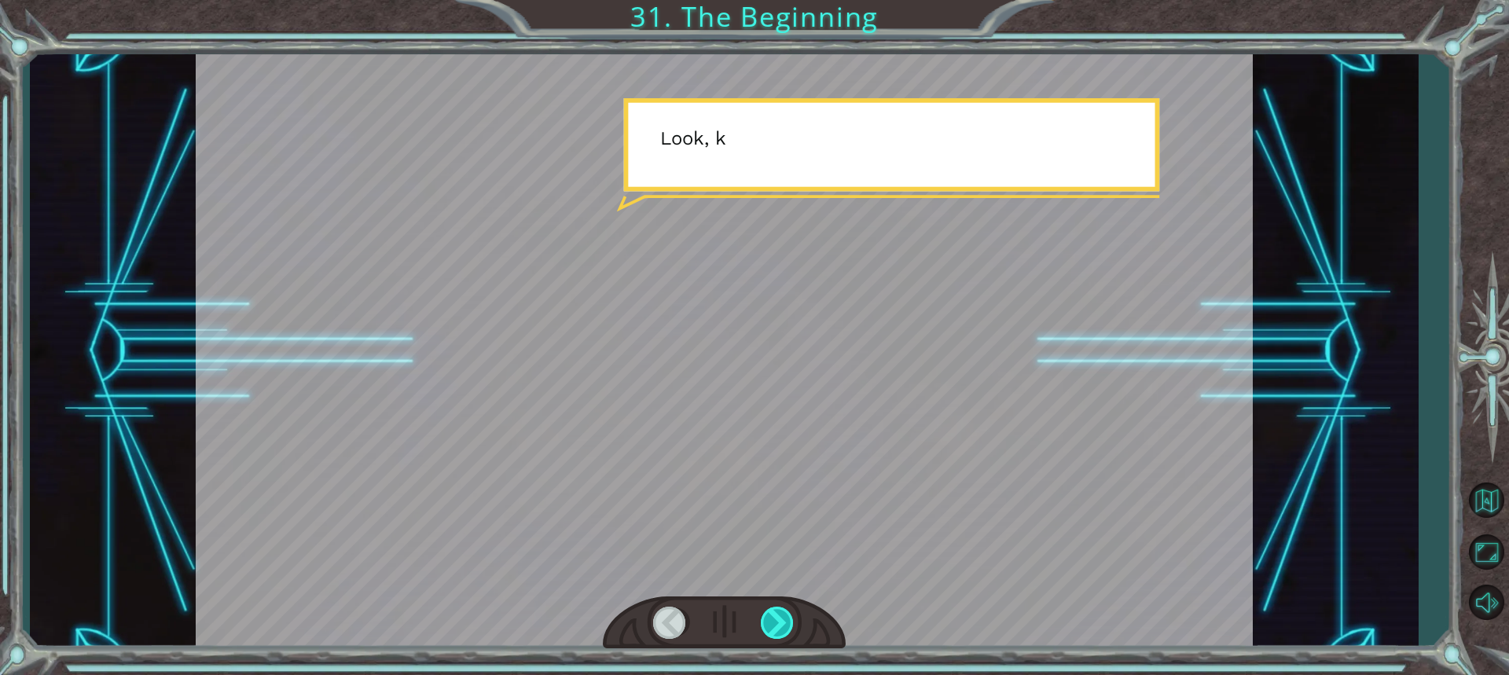
click at [781, 614] on div at bounding box center [778, 623] width 35 height 32
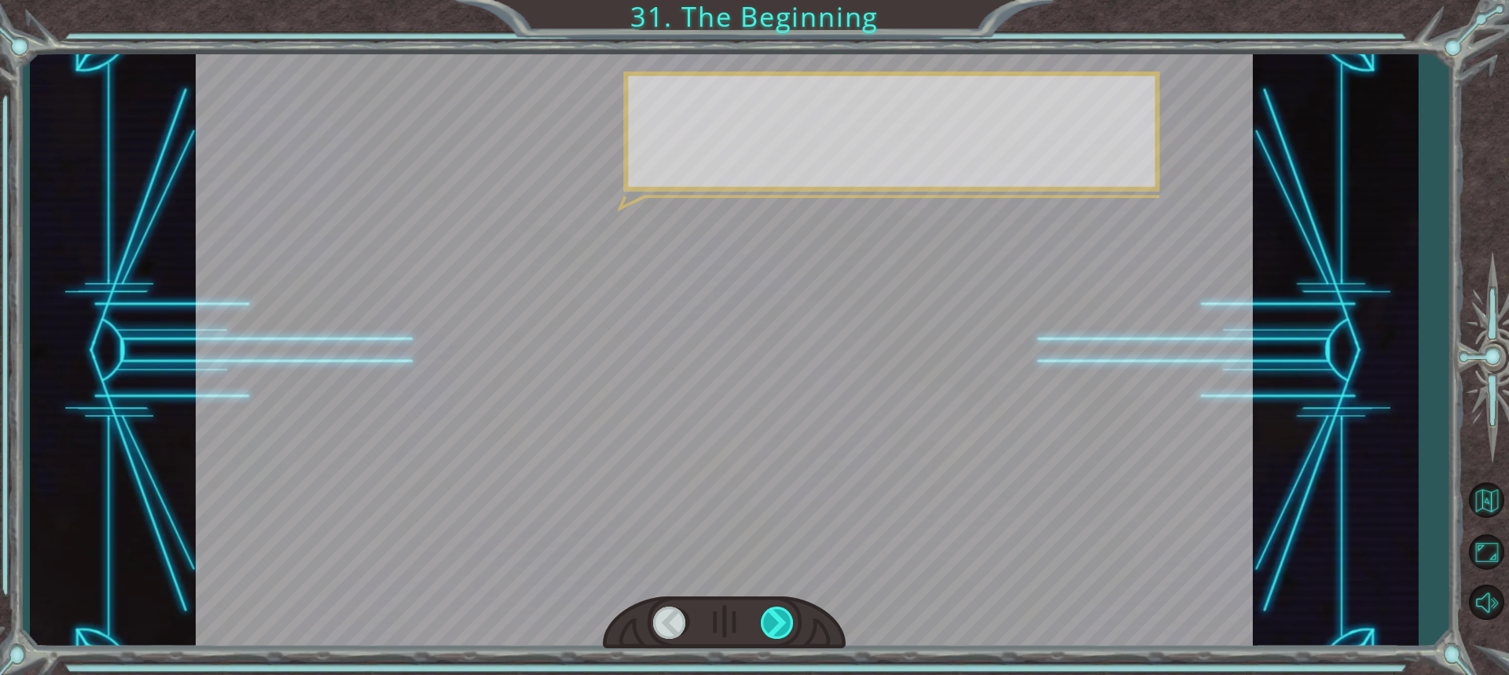
click at [781, 614] on div at bounding box center [778, 623] width 35 height 32
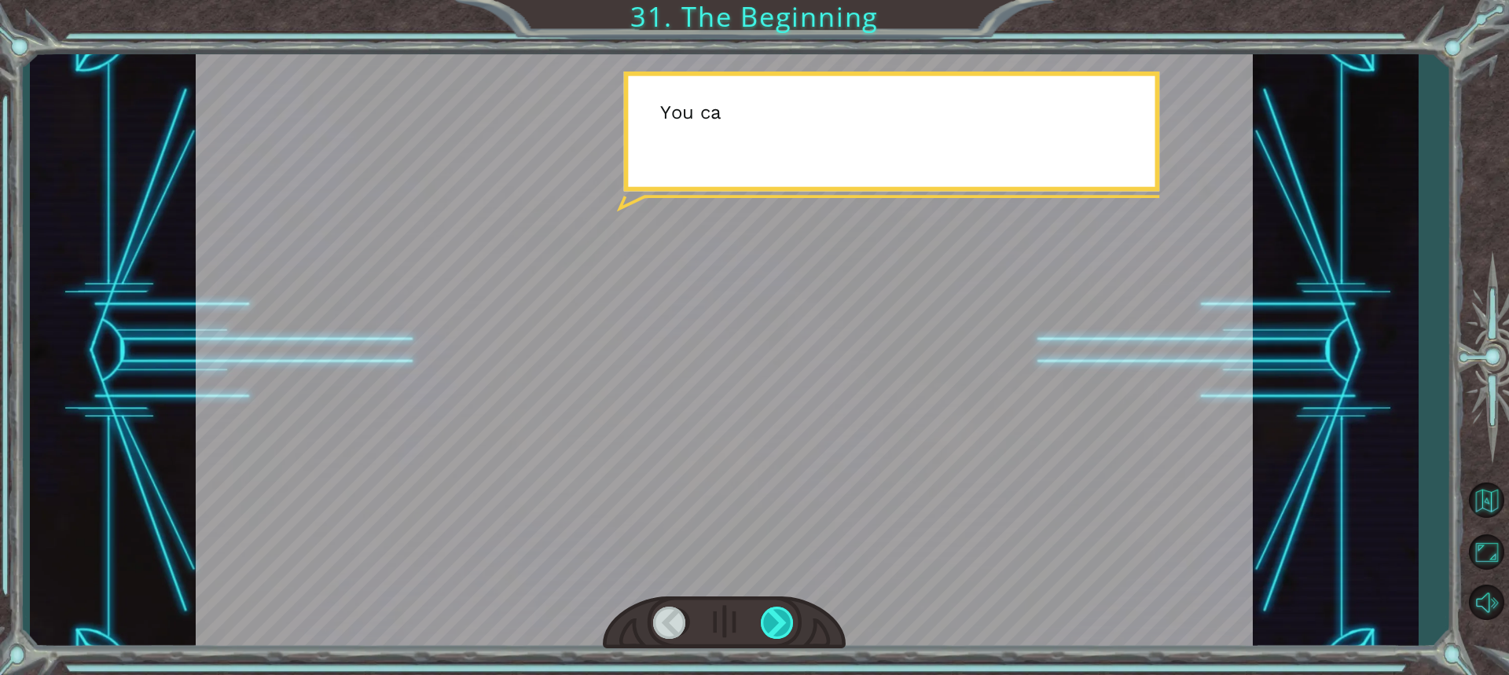
click at [781, 614] on div at bounding box center [778, 623] width 35 height 32
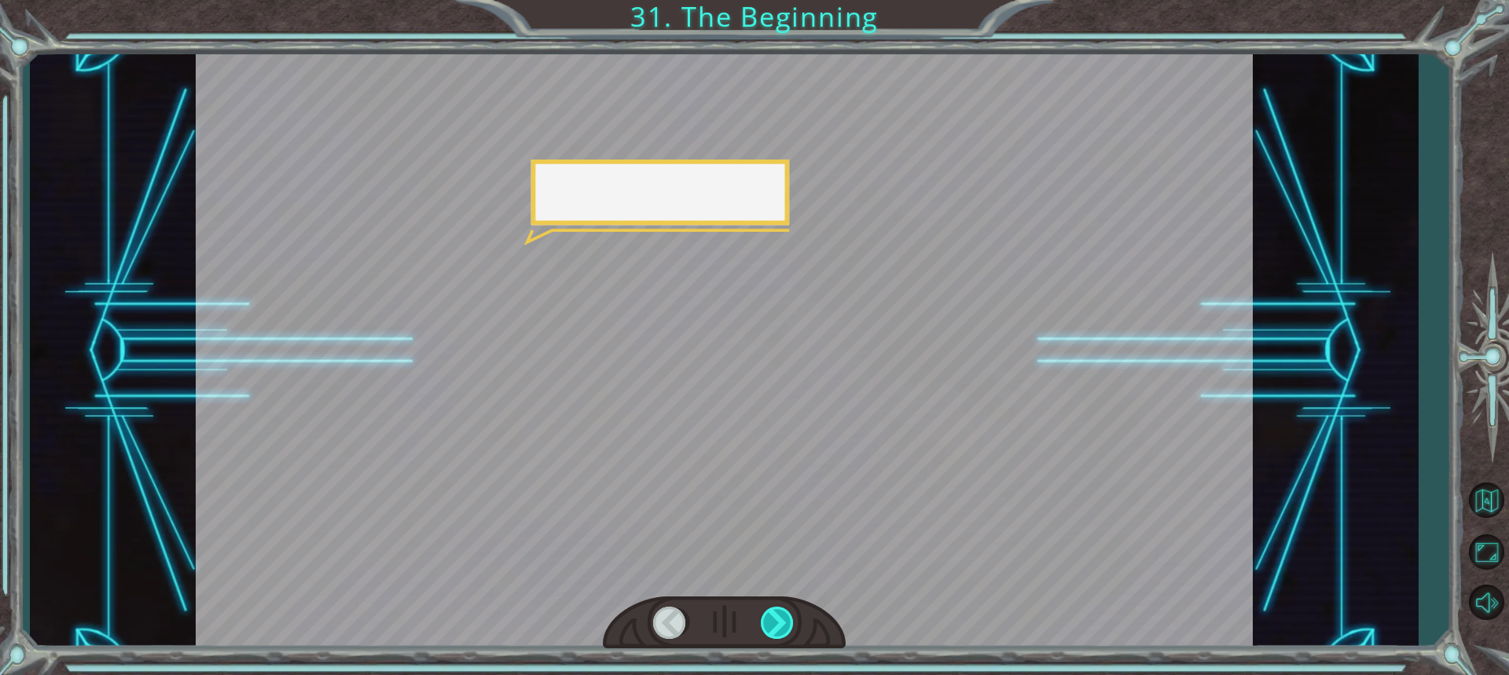
click at [781, 614] on div at bounding box center [778, 623] width 35 height 32
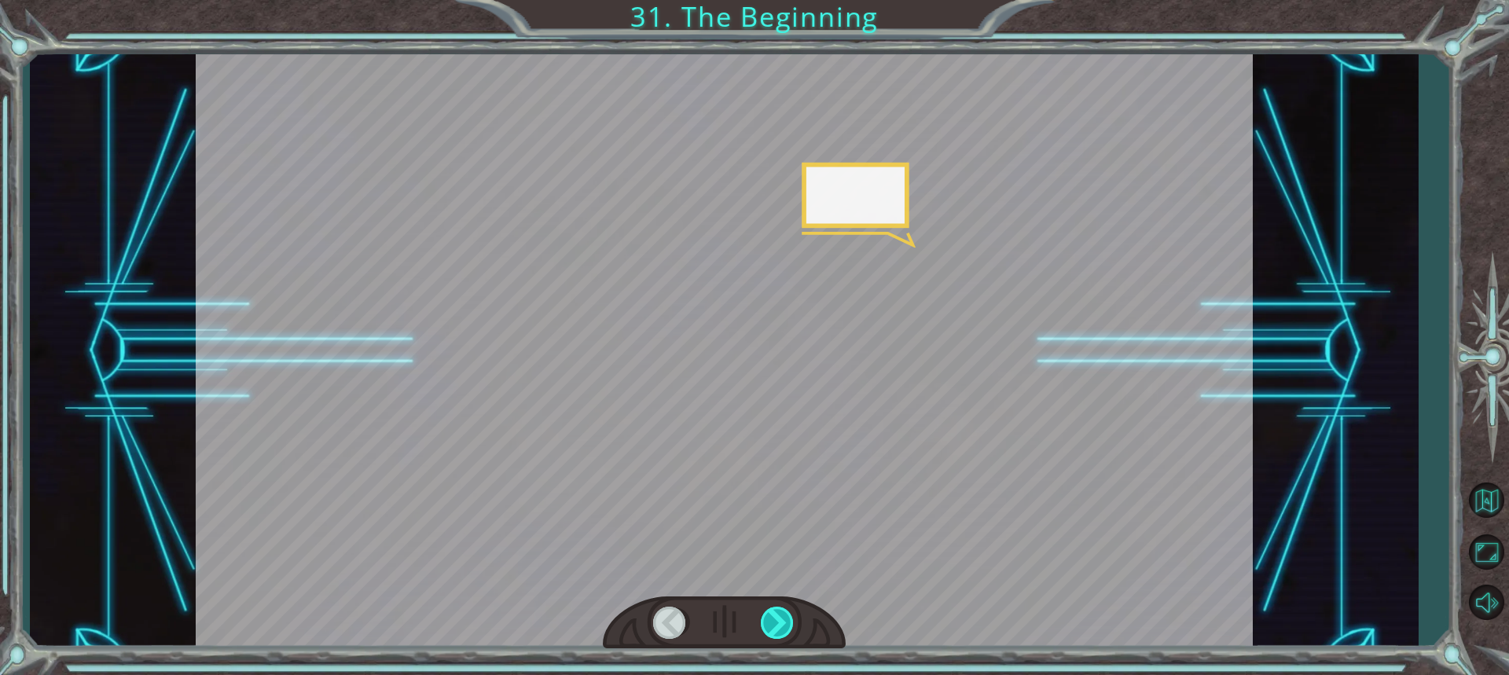
click at [781, 614] on div at bounding box center [778, 623] width 35 height 32
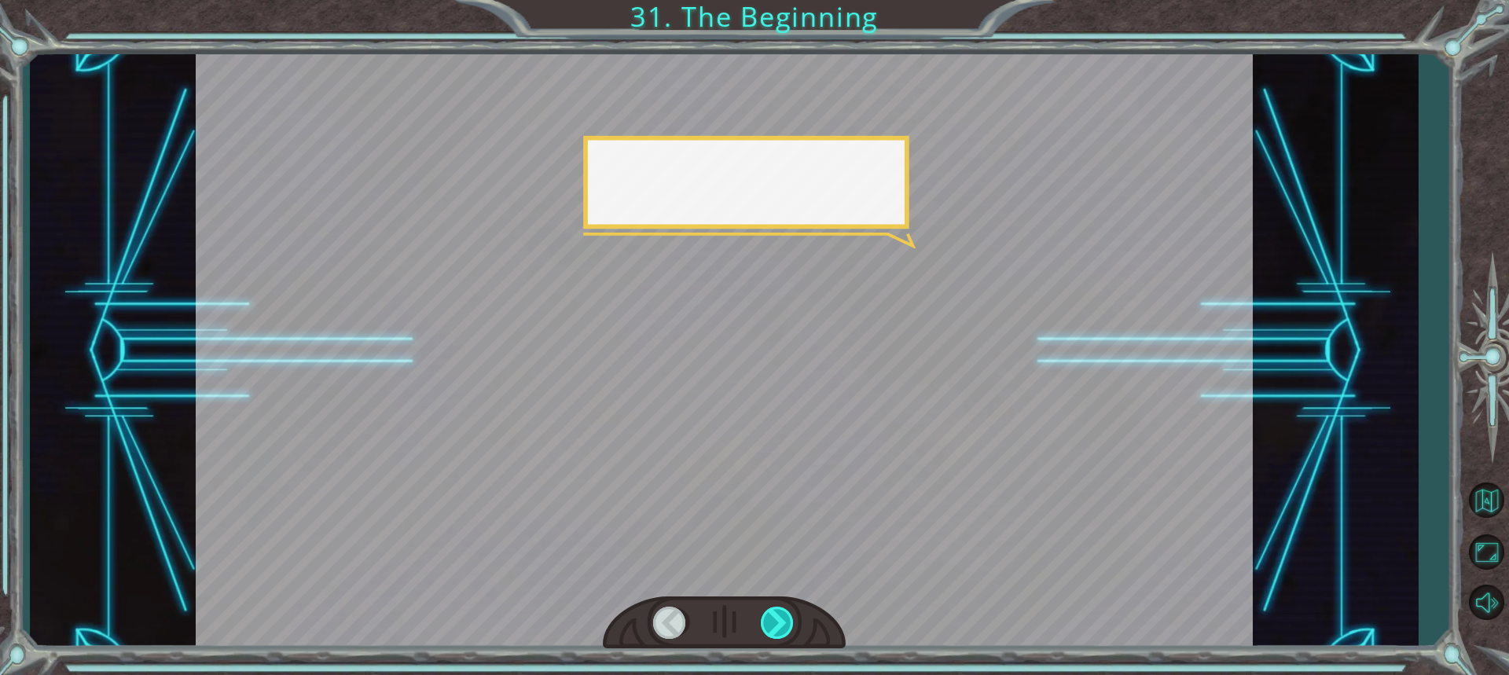
click at [781, 614] on div at bounding box center [778, 623] width 35 height 32
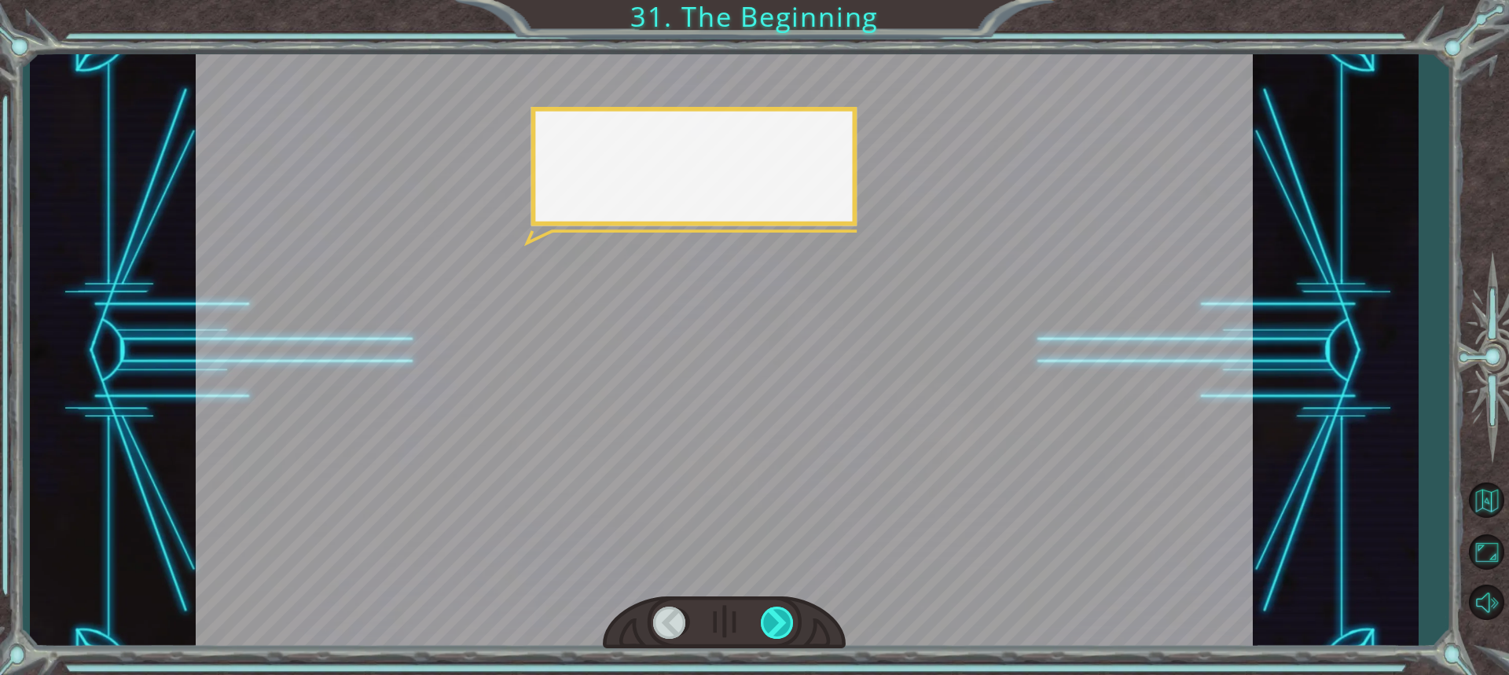
click at [781, 614] on div at bounding box center [778, 623] width 35 height 32
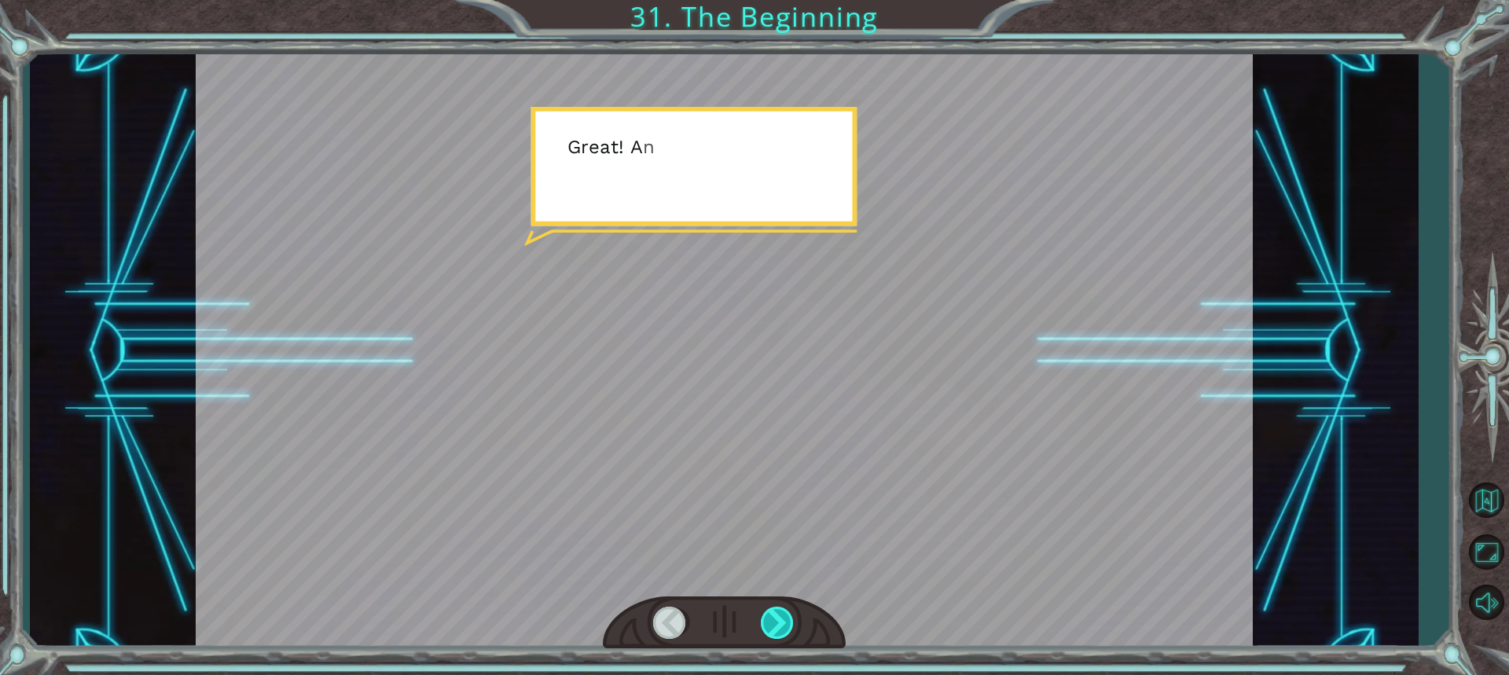
click at [781, 614] on div at bounding box center [778, 623] width 35 height 32
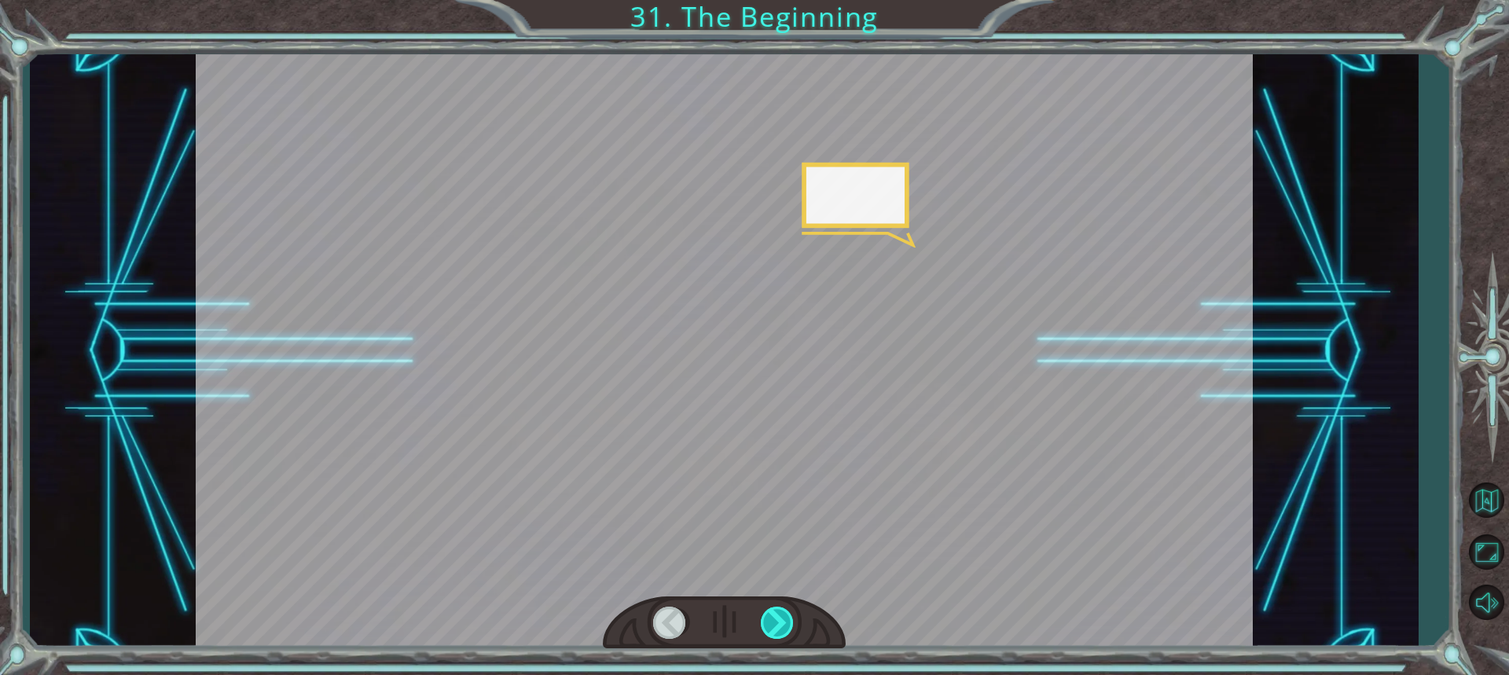
click at [781, 614] on div at bounding box center [778, 623] width 35 height 32
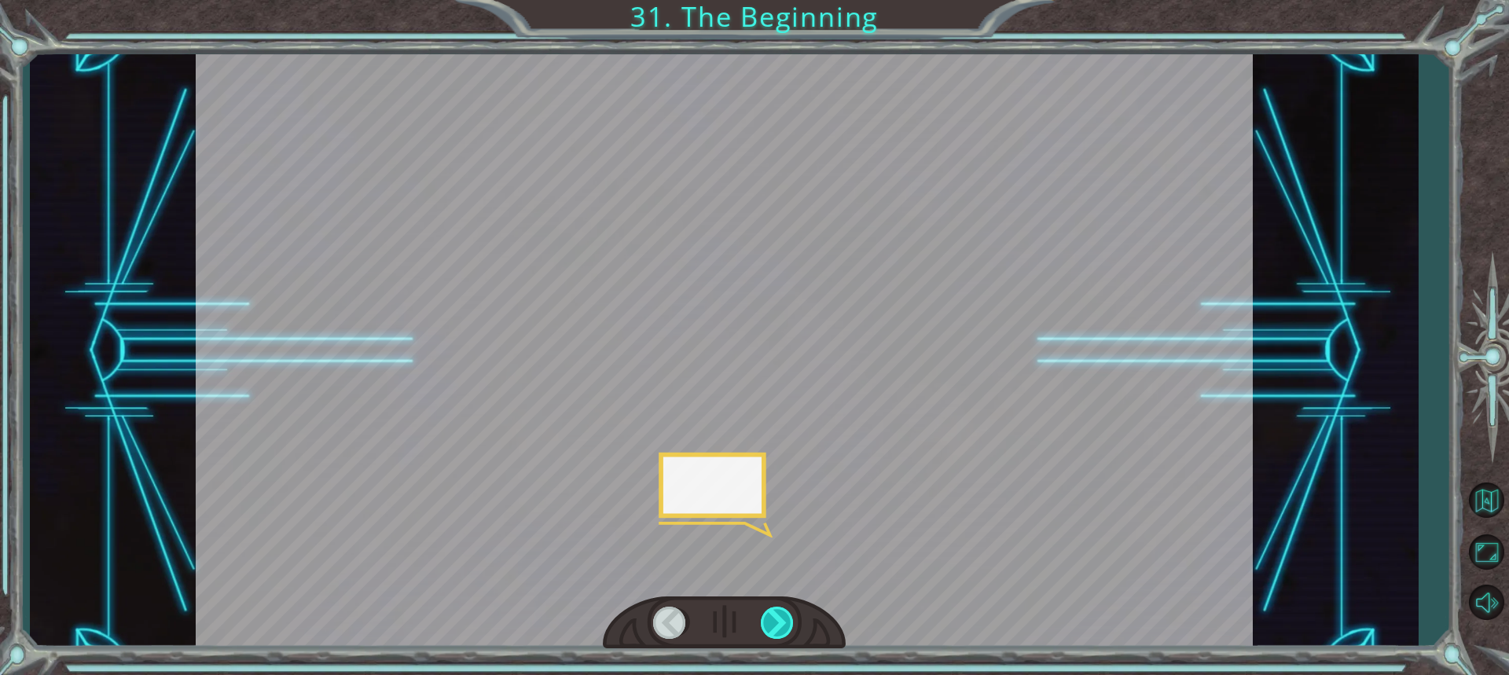
click at [781, 614] on div at bounding box center [778, 623] width 35 height 32
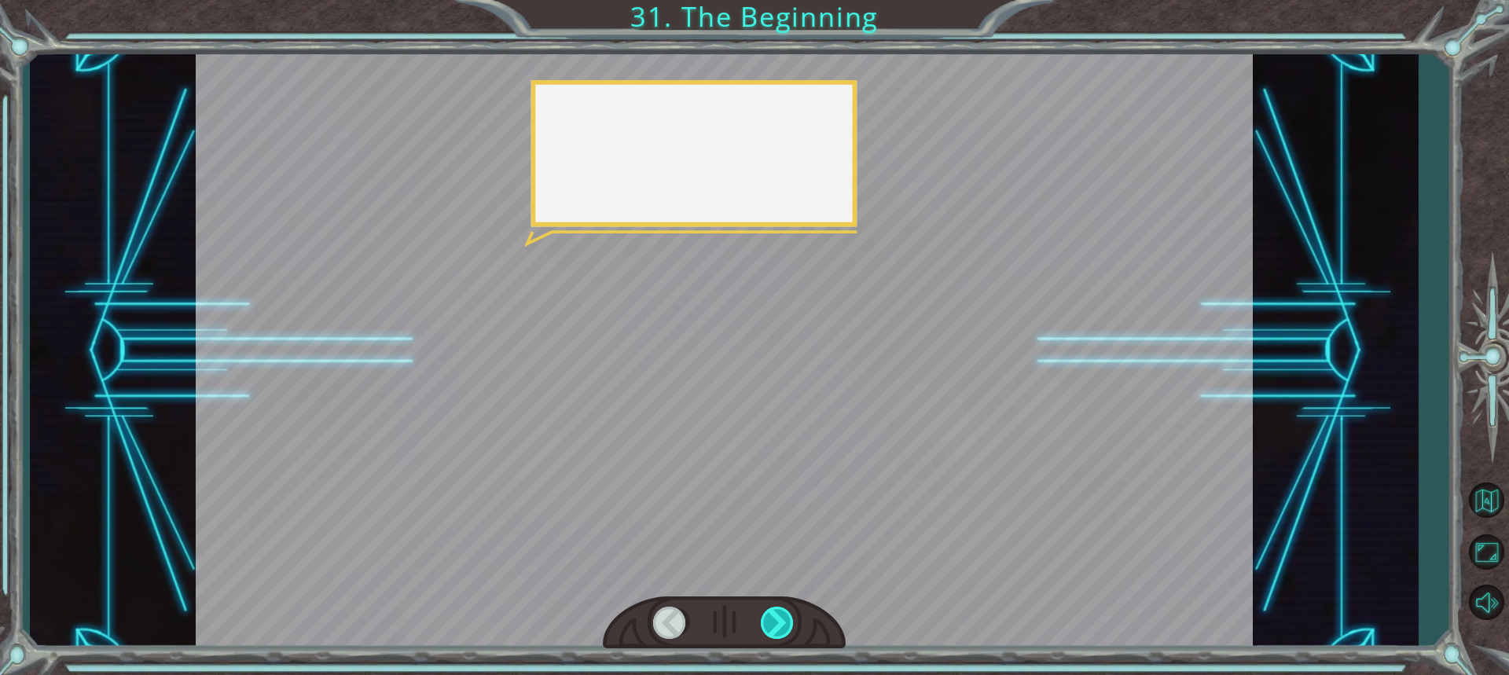
click at [781, 614] on div at bounding box center [778, 623] width 35 height 32
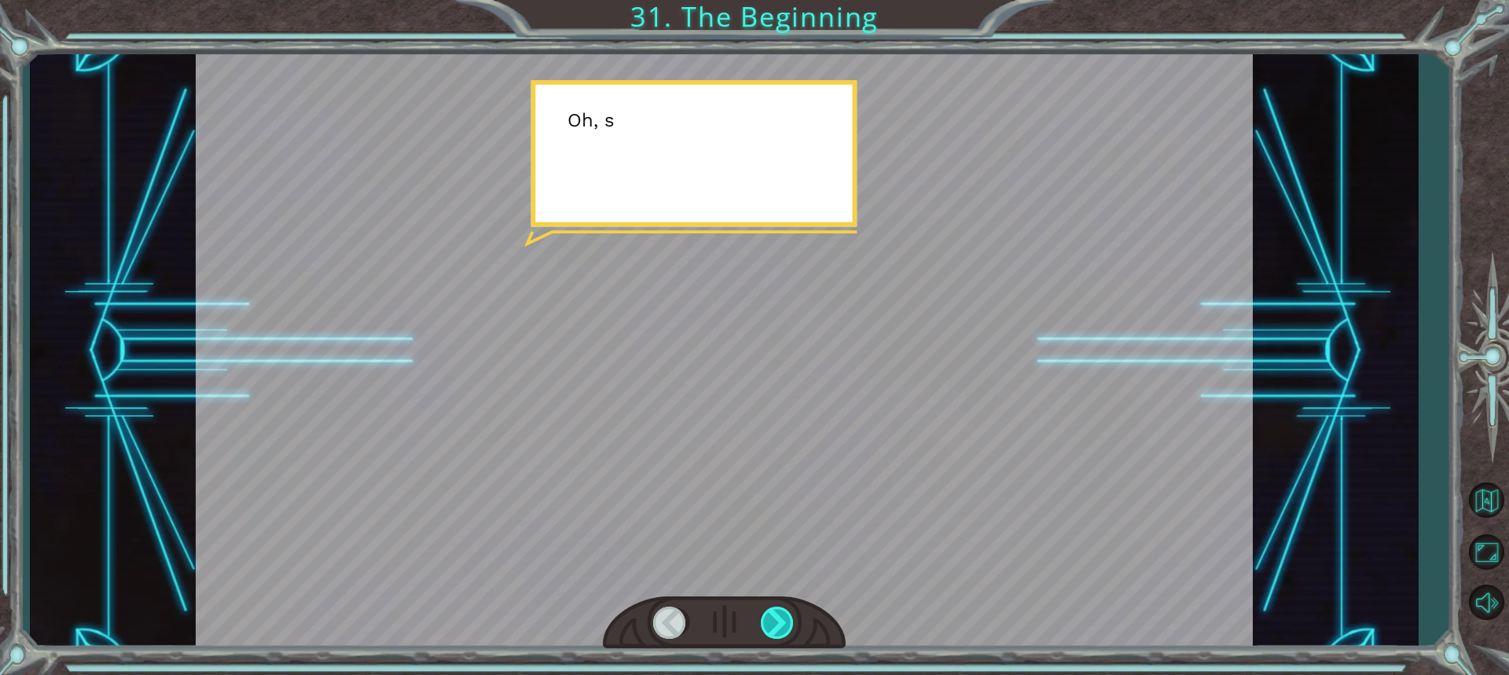
click at [781, 614] on div at bounding box center [778, 623] width 35 height 32
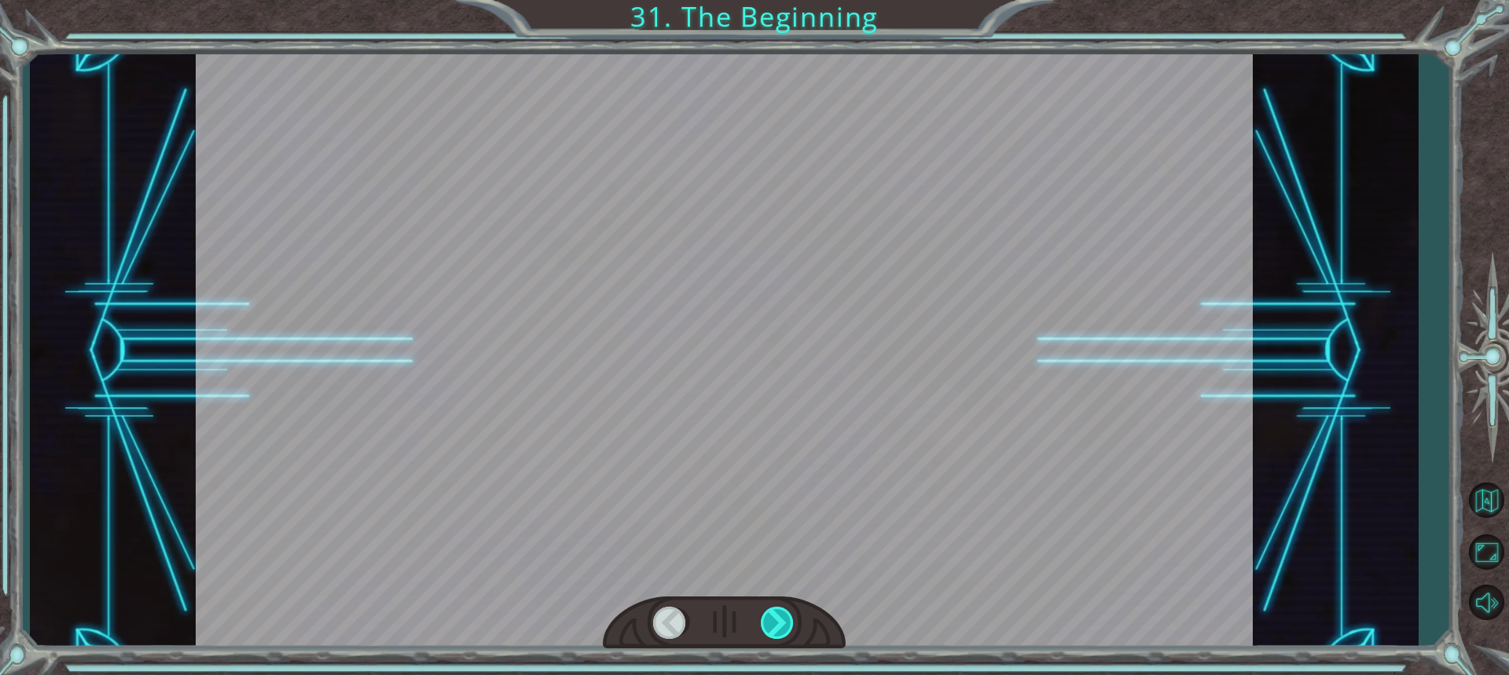
click at [783, 612] on div at bounding box center [778, 623] width 35 height 32
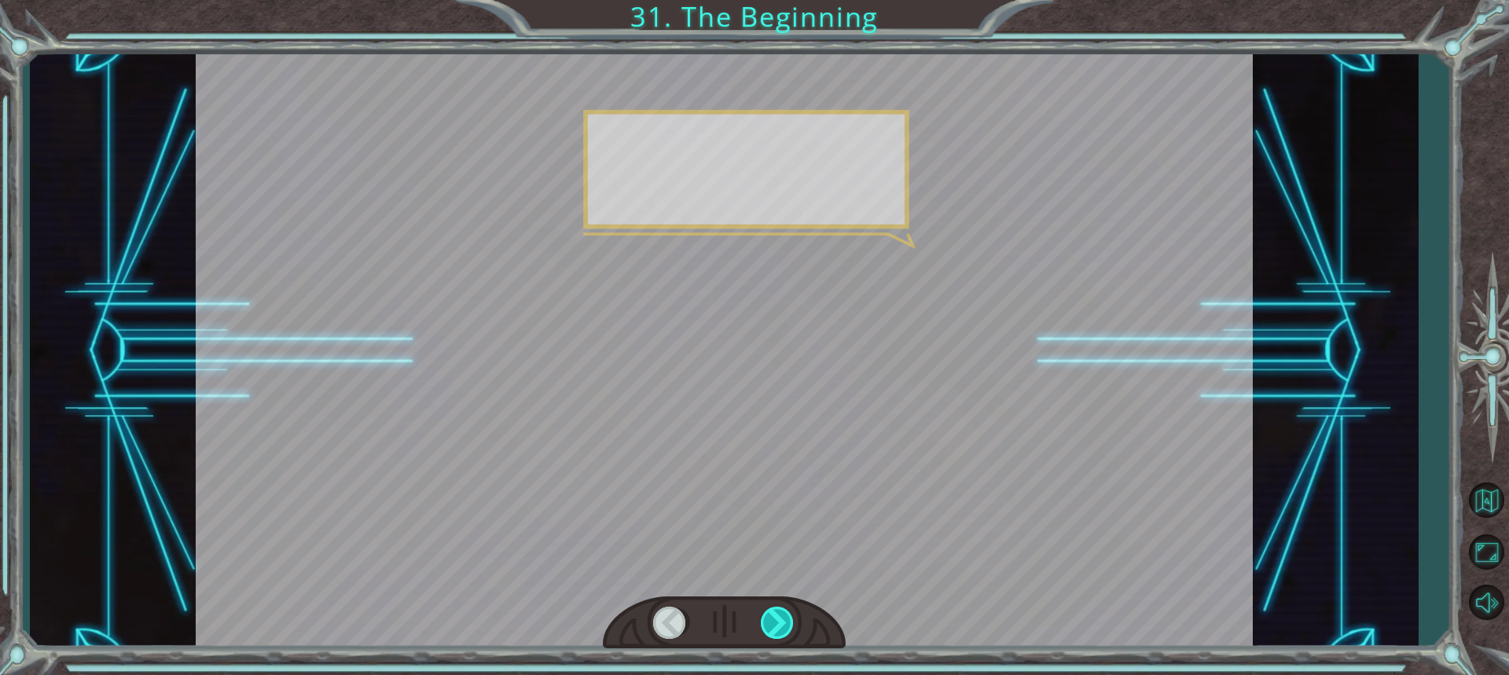
click at [783, 612] on div at bounding box center [778, 623] width 35 height 32
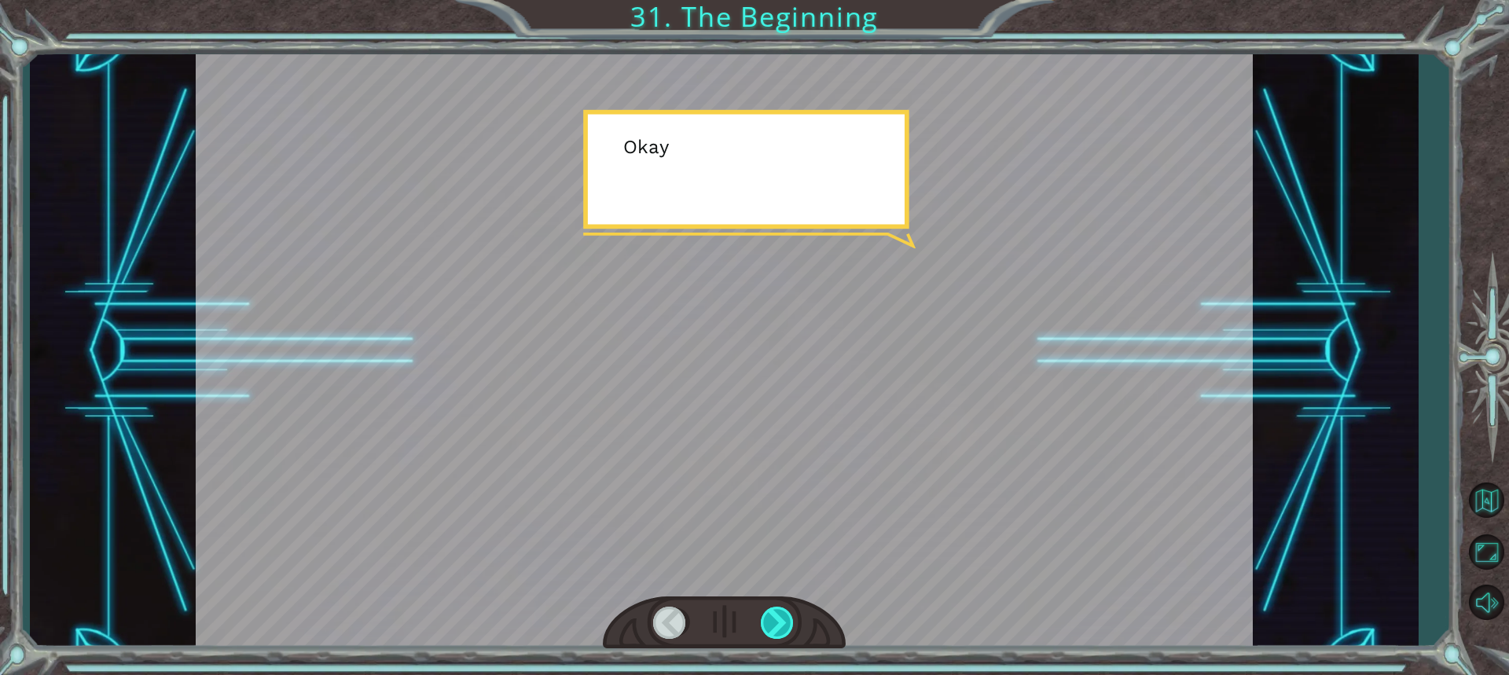
click at [783, 612] on div at bounding box center [778, 623] width 35 height 32
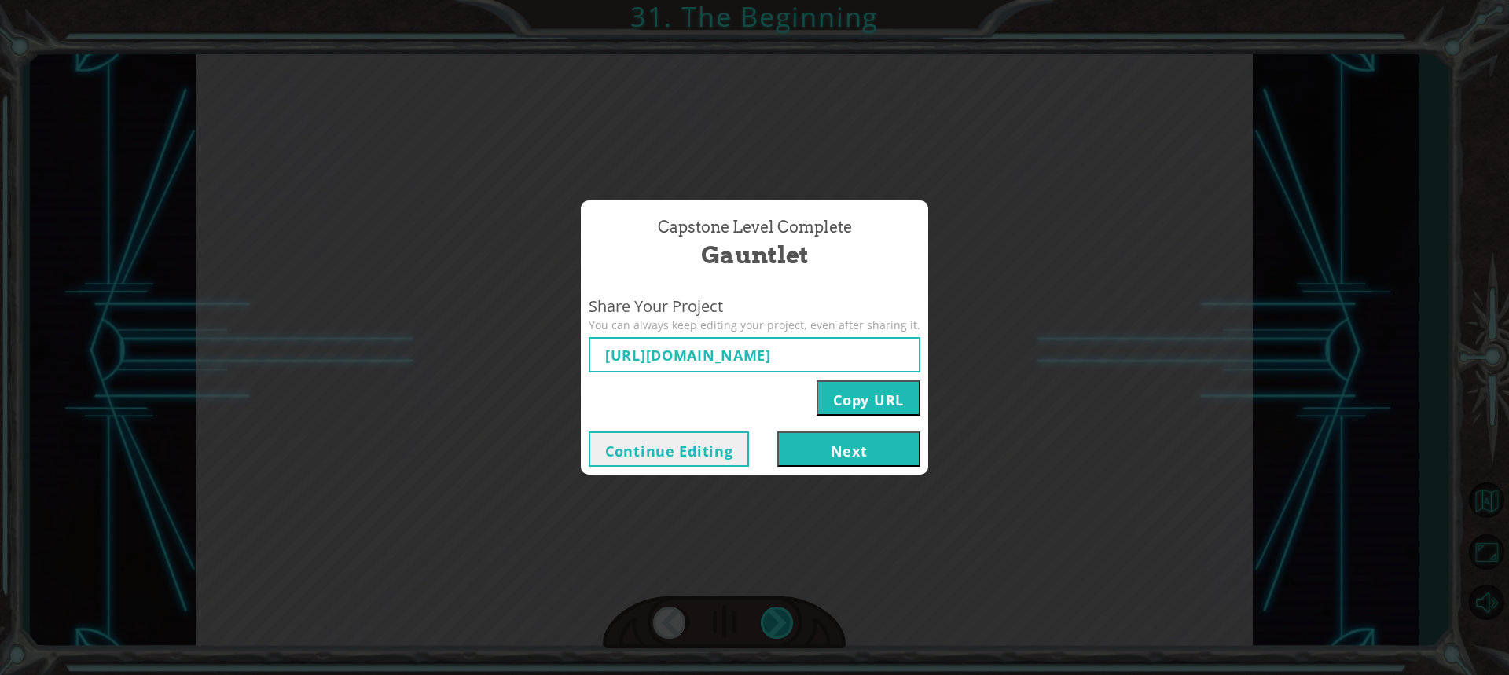
type input "https://www.ozaria.com/play/game-dev-level/1fhcapstoneb/68b085bdf79ab8319f7ceb1…"
click at [867, 446] on button "Next" at bounding box center [848, 448] width 143 height 35
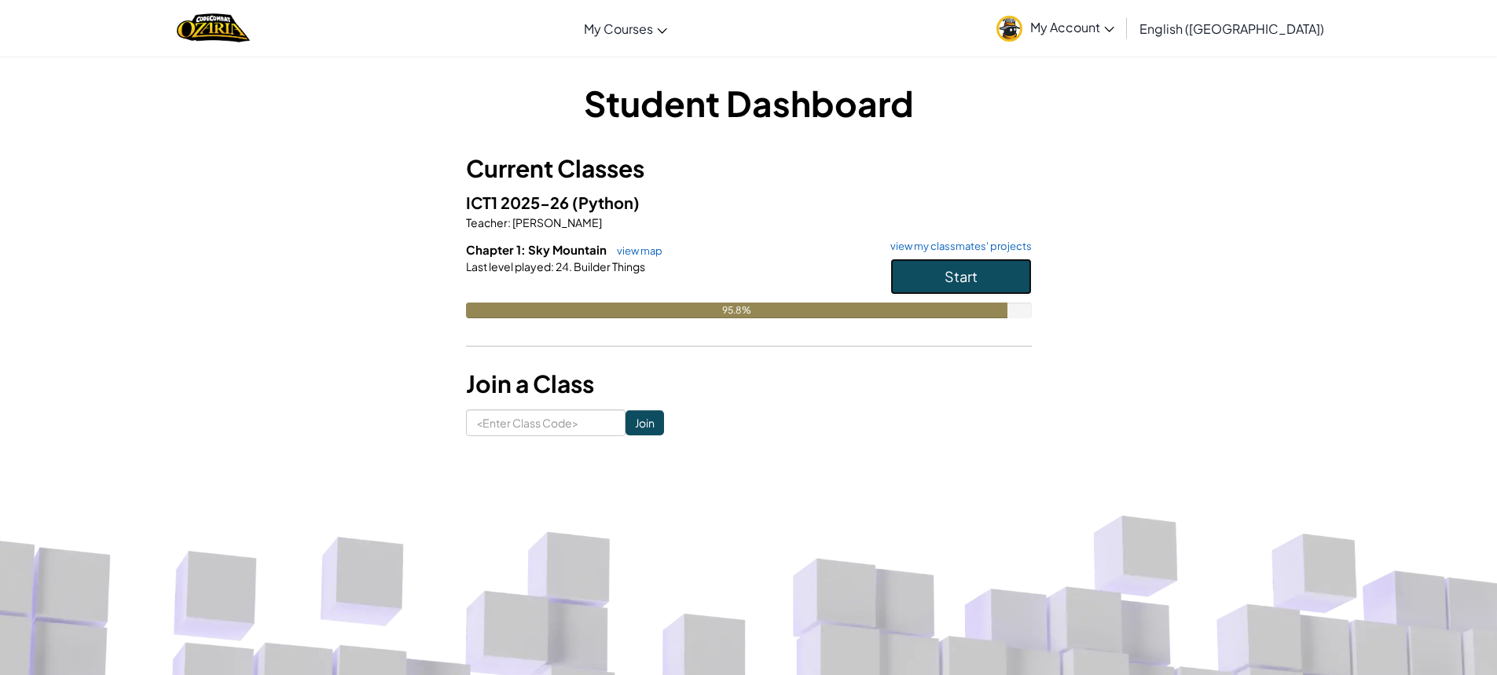
click at [948, 262] on button "Start" at bounding box center [960, 277] width 141 height 36
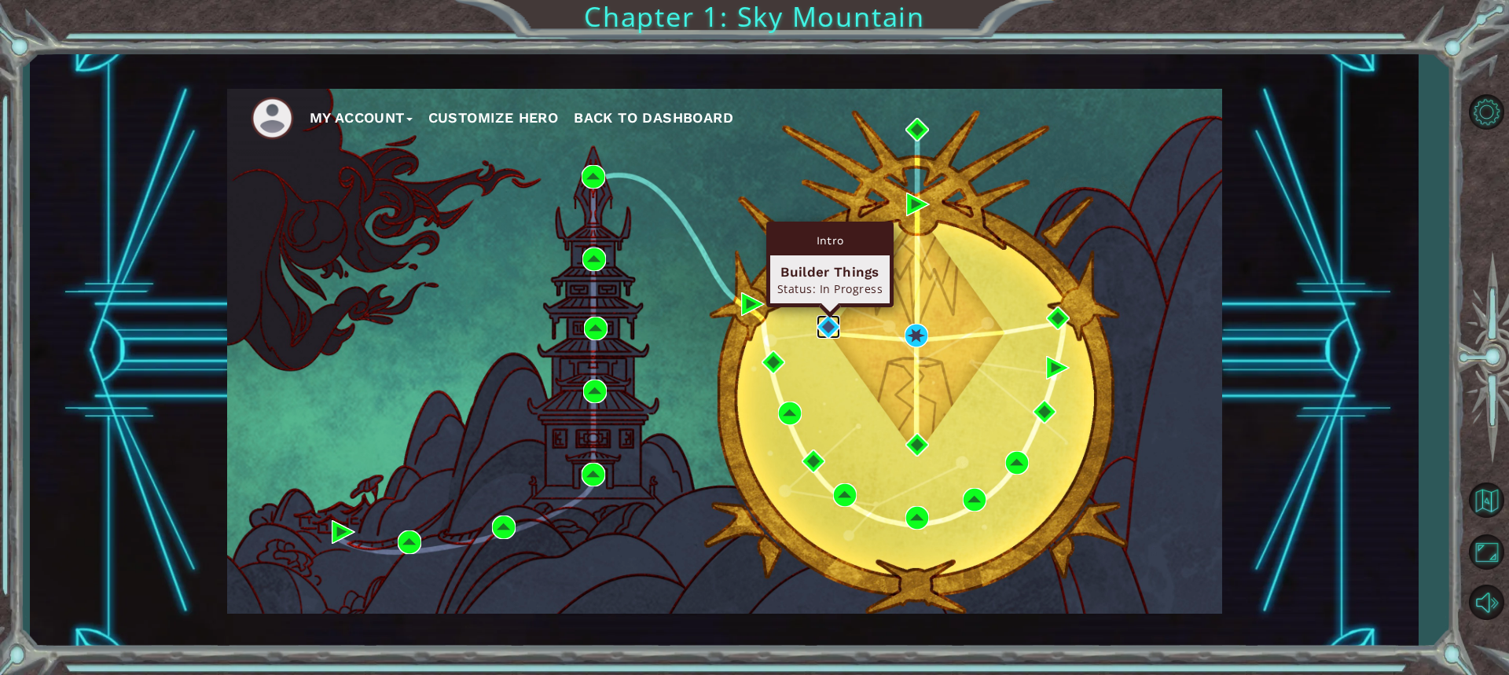
click at [828, 323] on img at bounding box center [828, 327] width 24 height 24
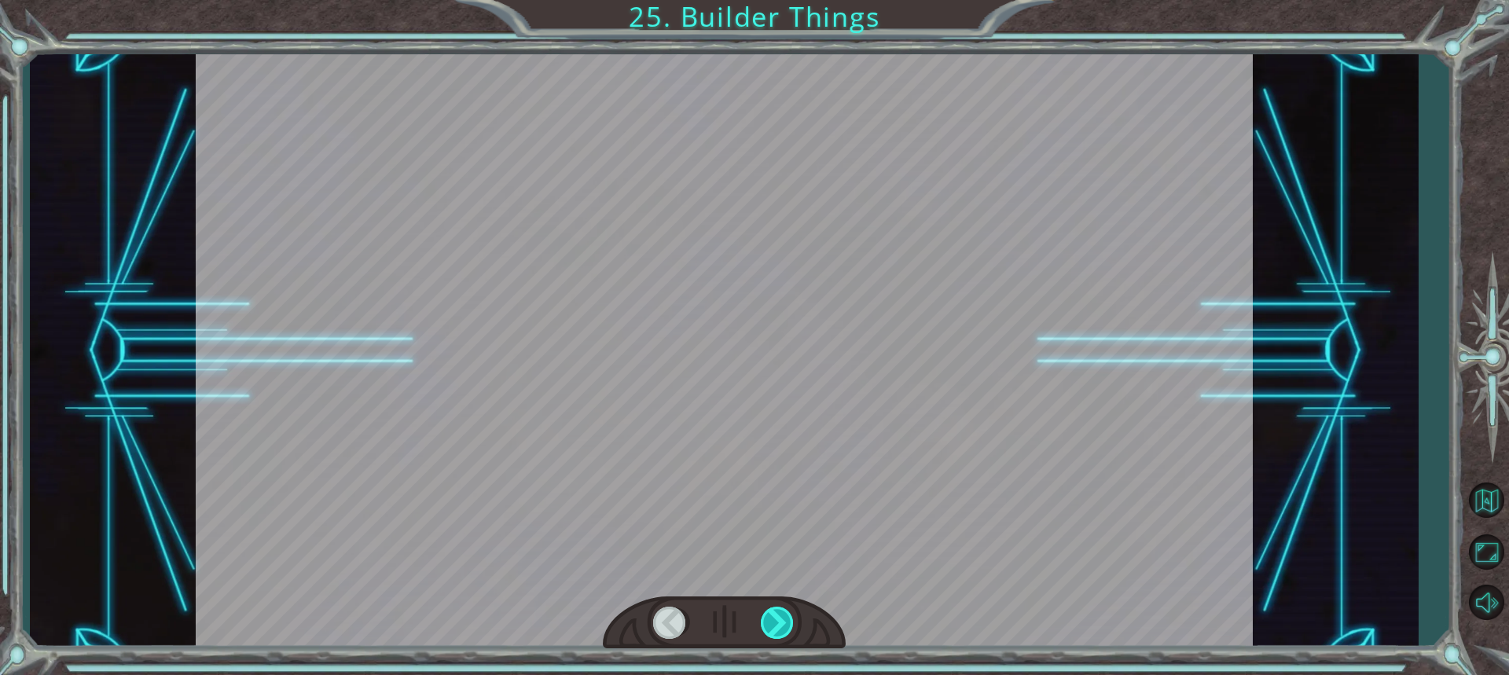
click at [777, 611] on div at bounding box center [778, 623] width 35 height 32
click at [776, 611] on div at bounding box center [778, 623] width 35 height 32
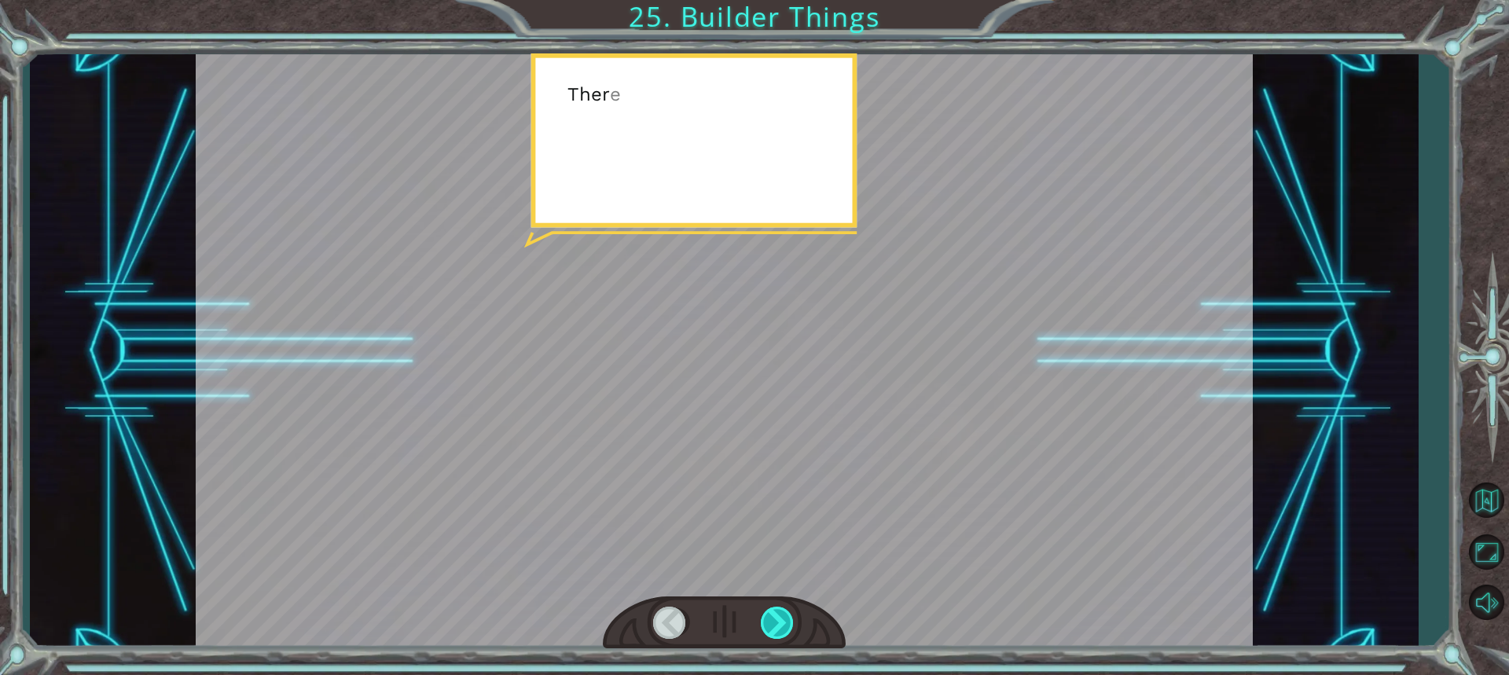
click at [776, 611] on div at bounding box center [778, 623] width 35 height 32
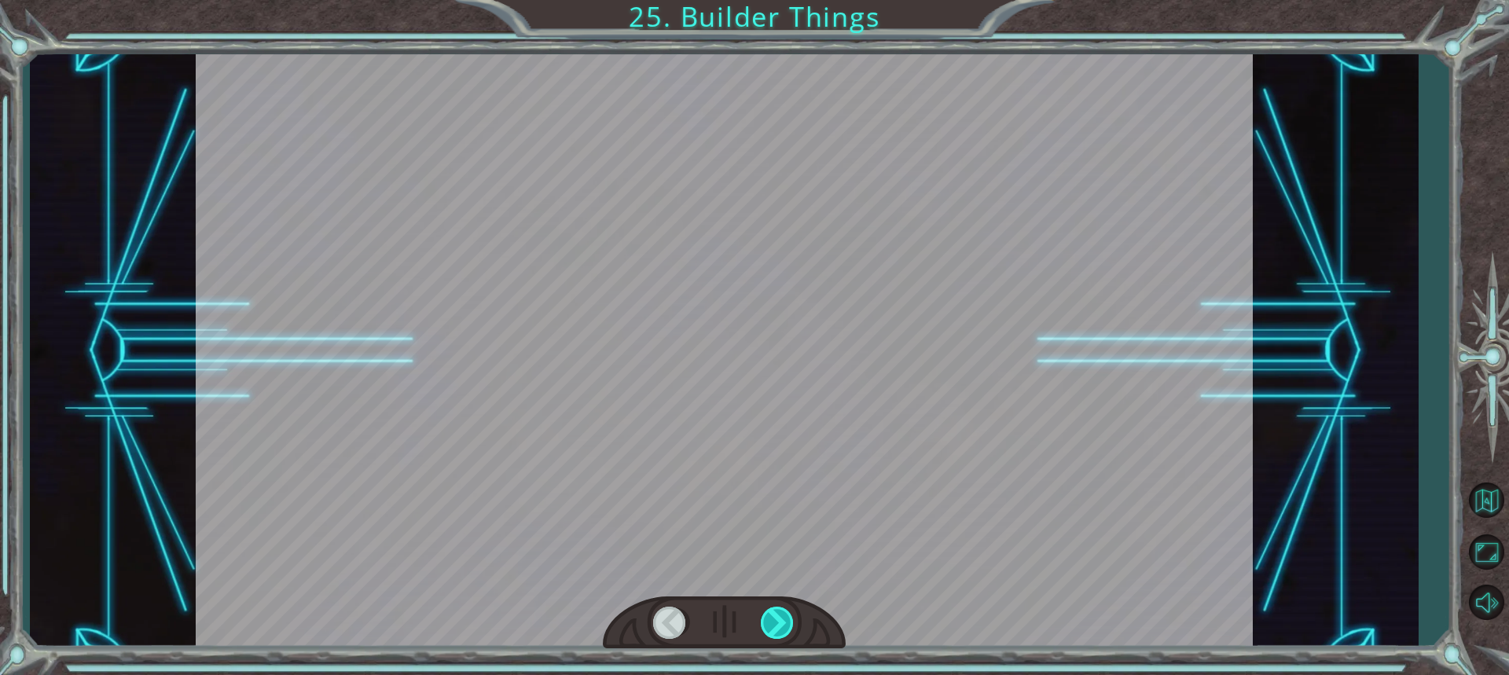
click at [776, 611] on div at bounding box center [778, 623] width 35 height 32
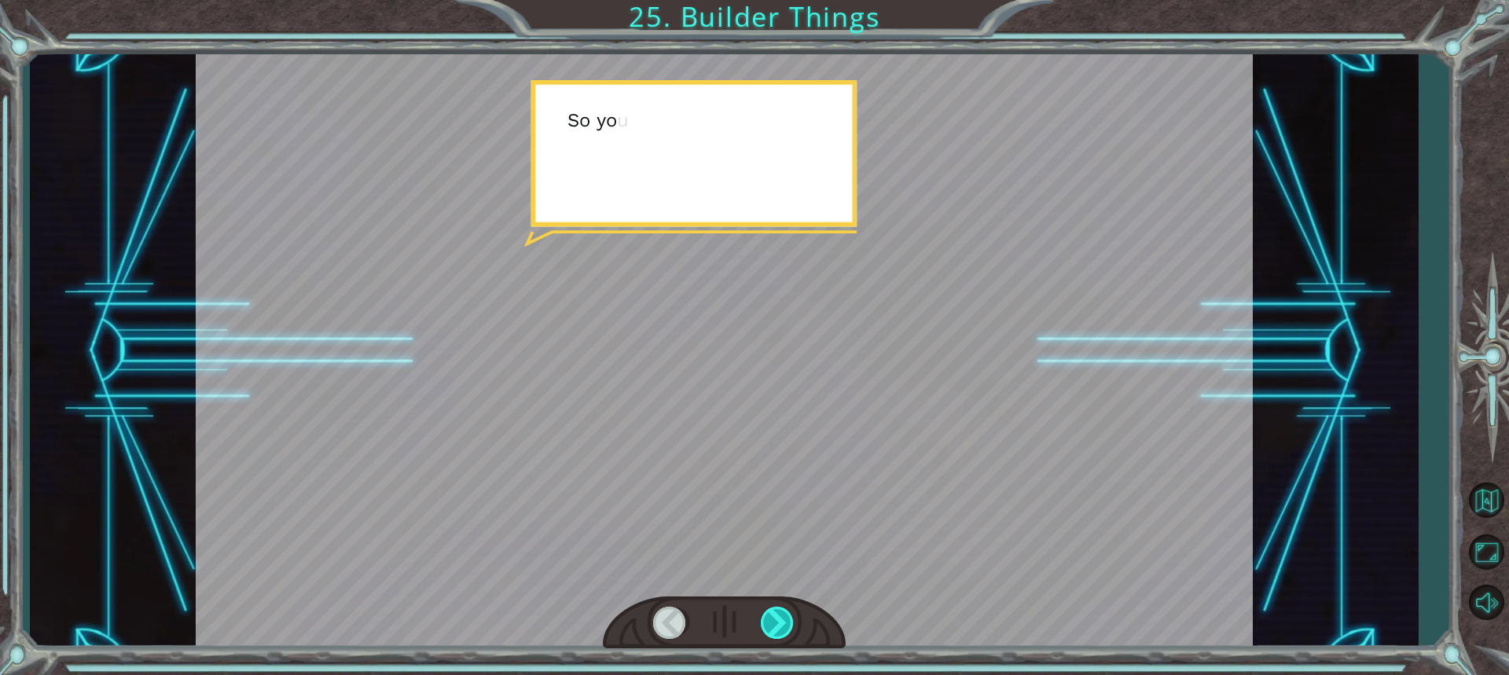
click at [775, 611] on div at bounding box center [778, 623] width 35 height 32
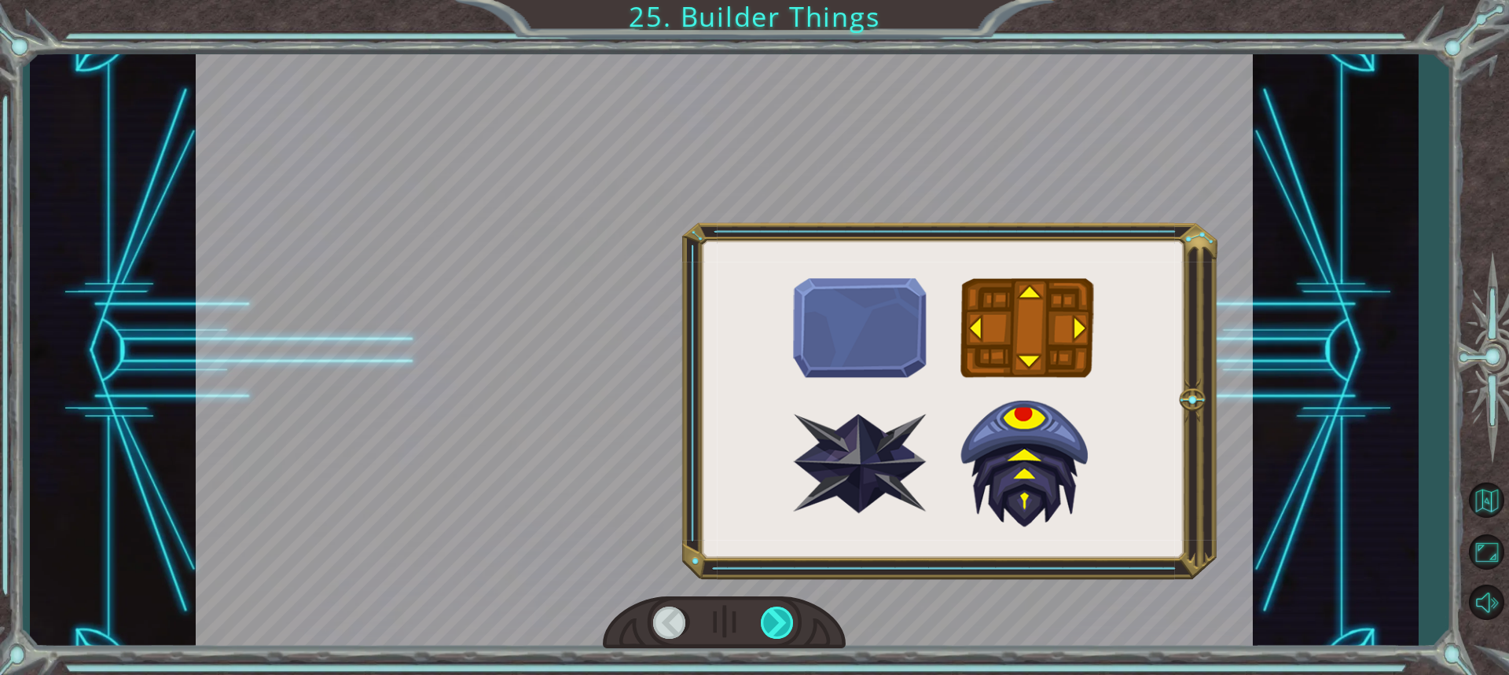
click at [775, 611] on div at bounding box center [778, 623] width 35 height 32
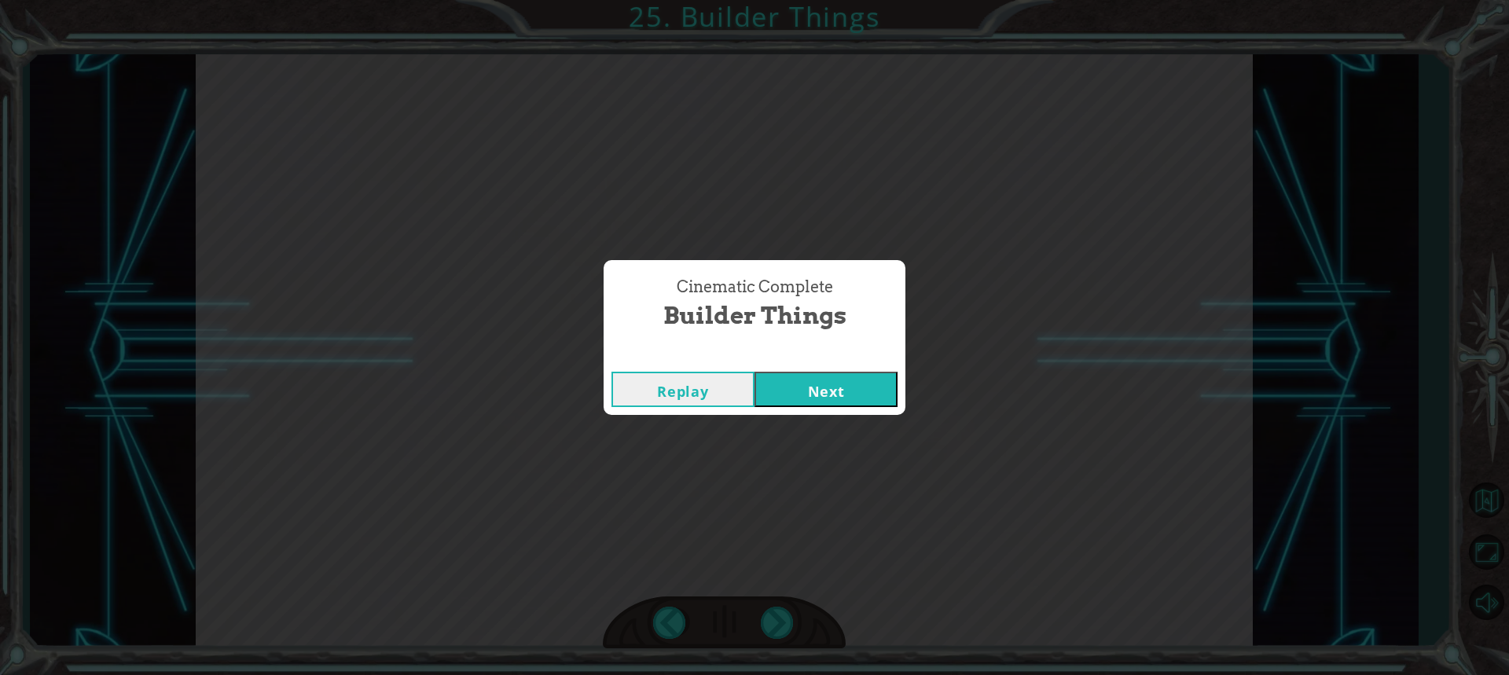
click at [835, 391] on button "Next" at bounding box center [825, 389] width 143 height 35
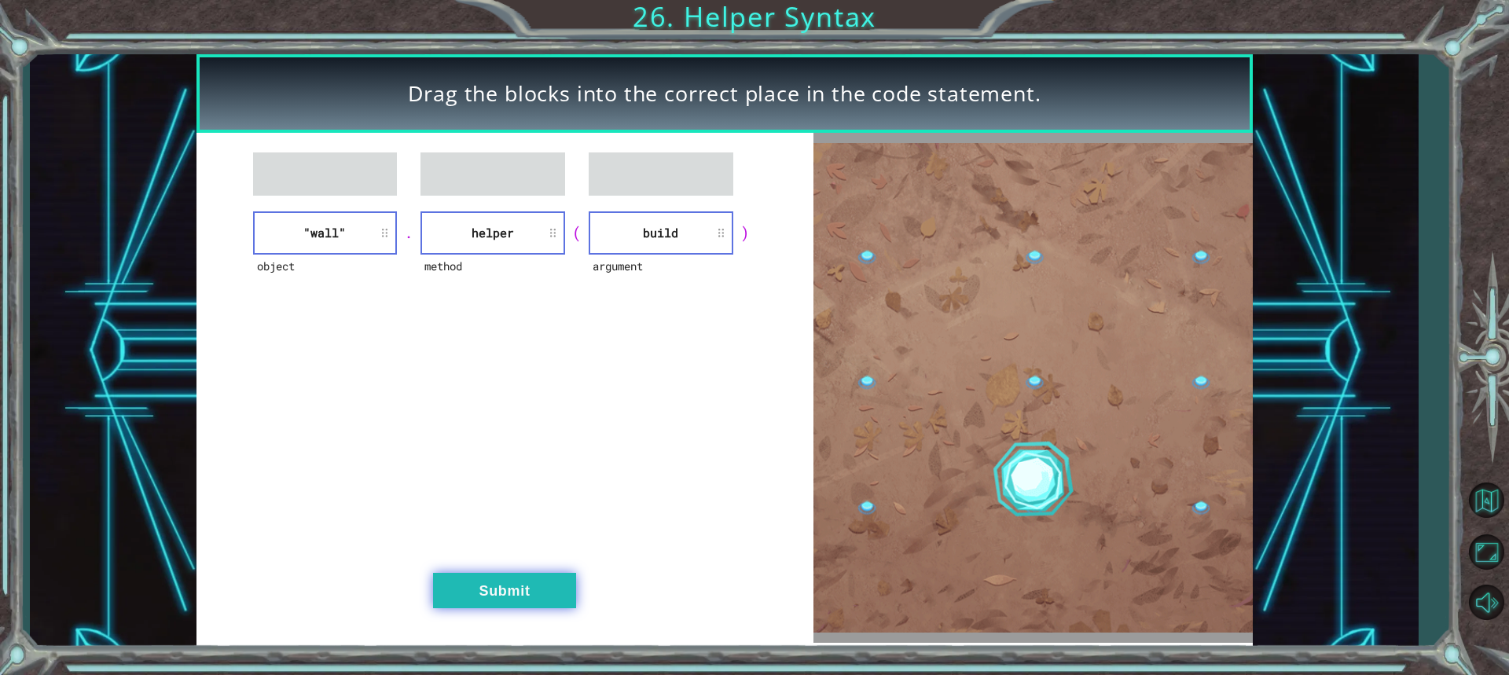
click at [538, 578] on button "Submit" at bounding box center [504, 590] width 143 height 35
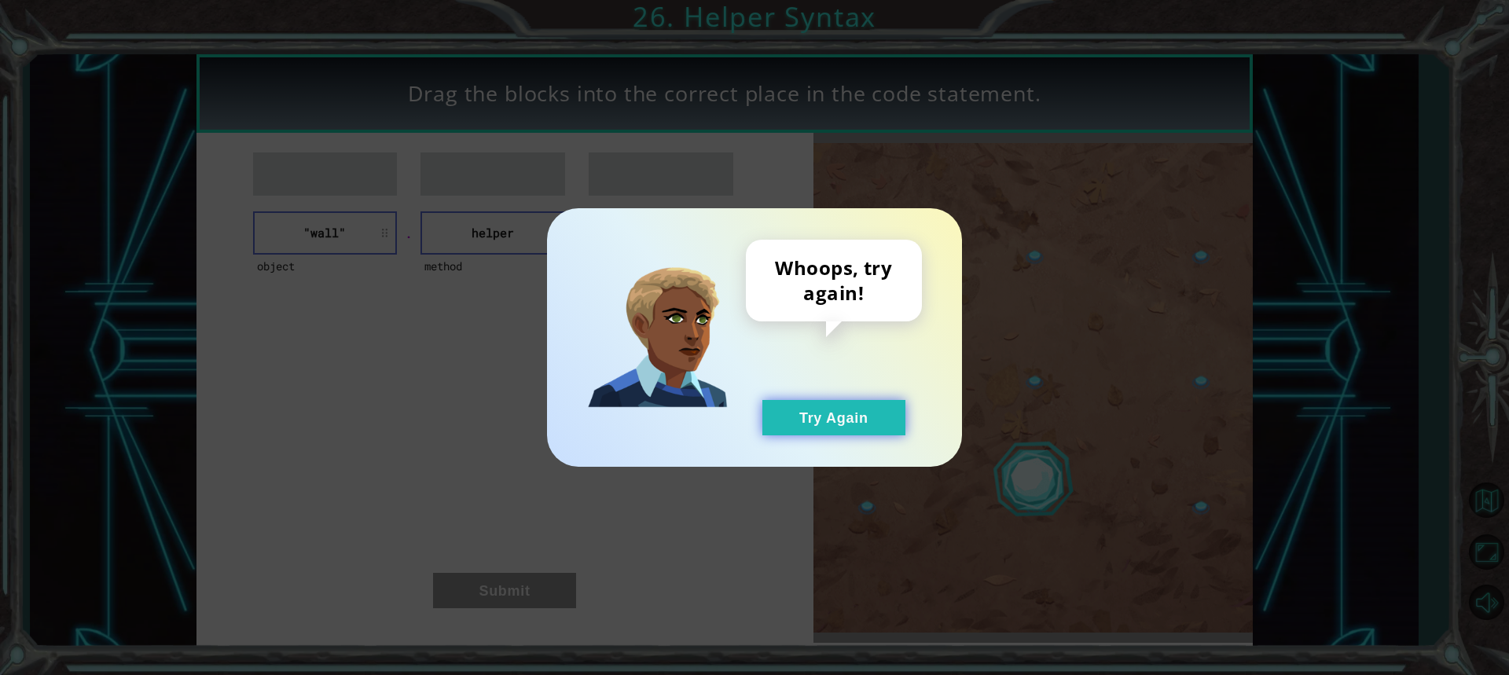
click at [814, 434] on button "Try Again" at bounding box center [833, 417] width 143 height 35
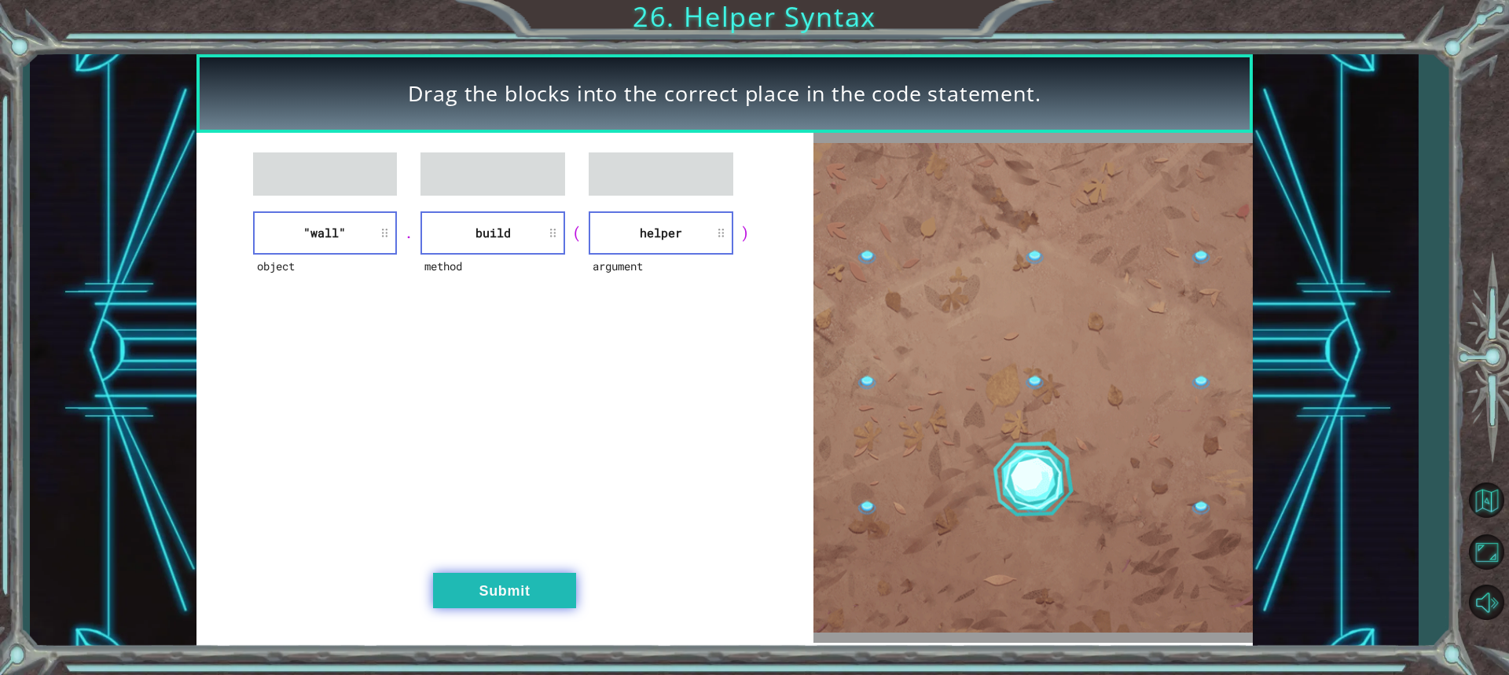
drag, startPoint x: 552, startPoint y: 582, endPoint x: 556, endPoint y: 592, distance: 10.2
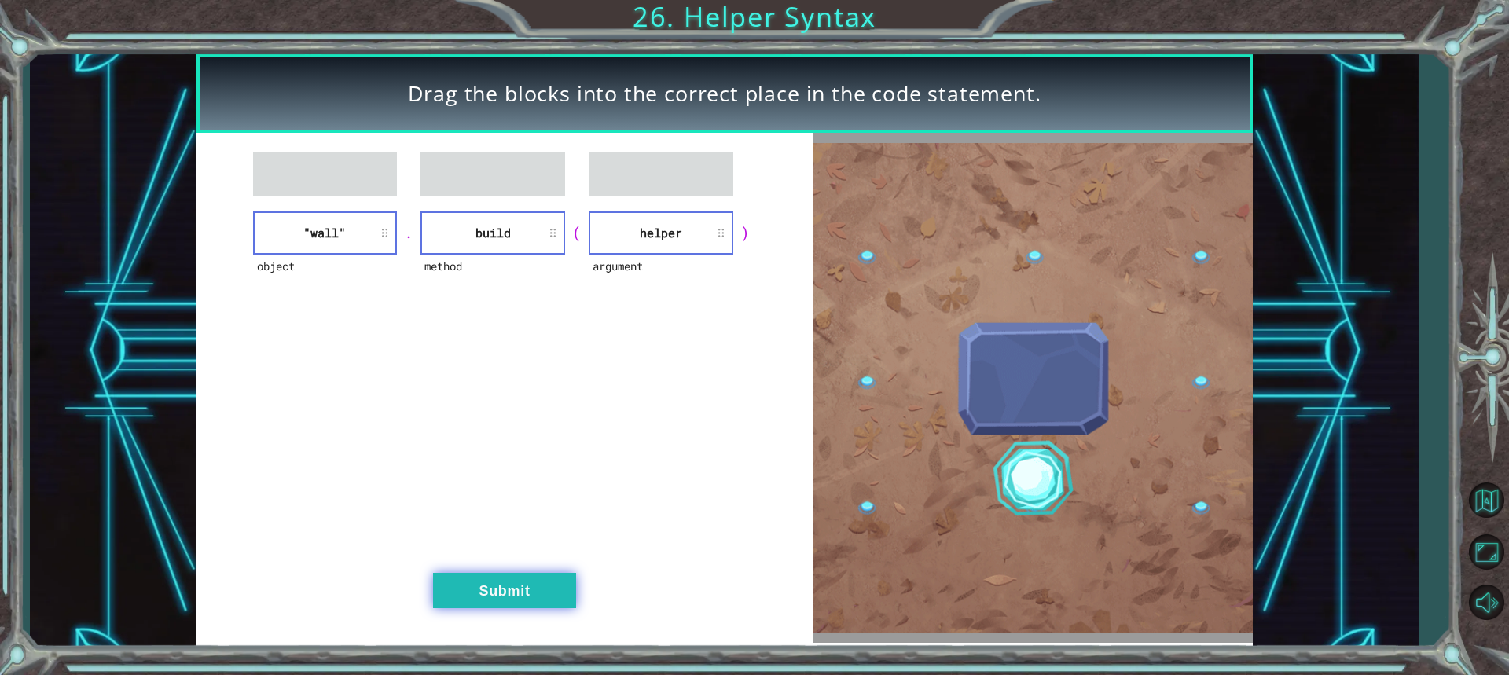
click at [556, 592] on button "Submit" at bounding box center [504, 590] width 143 height 35
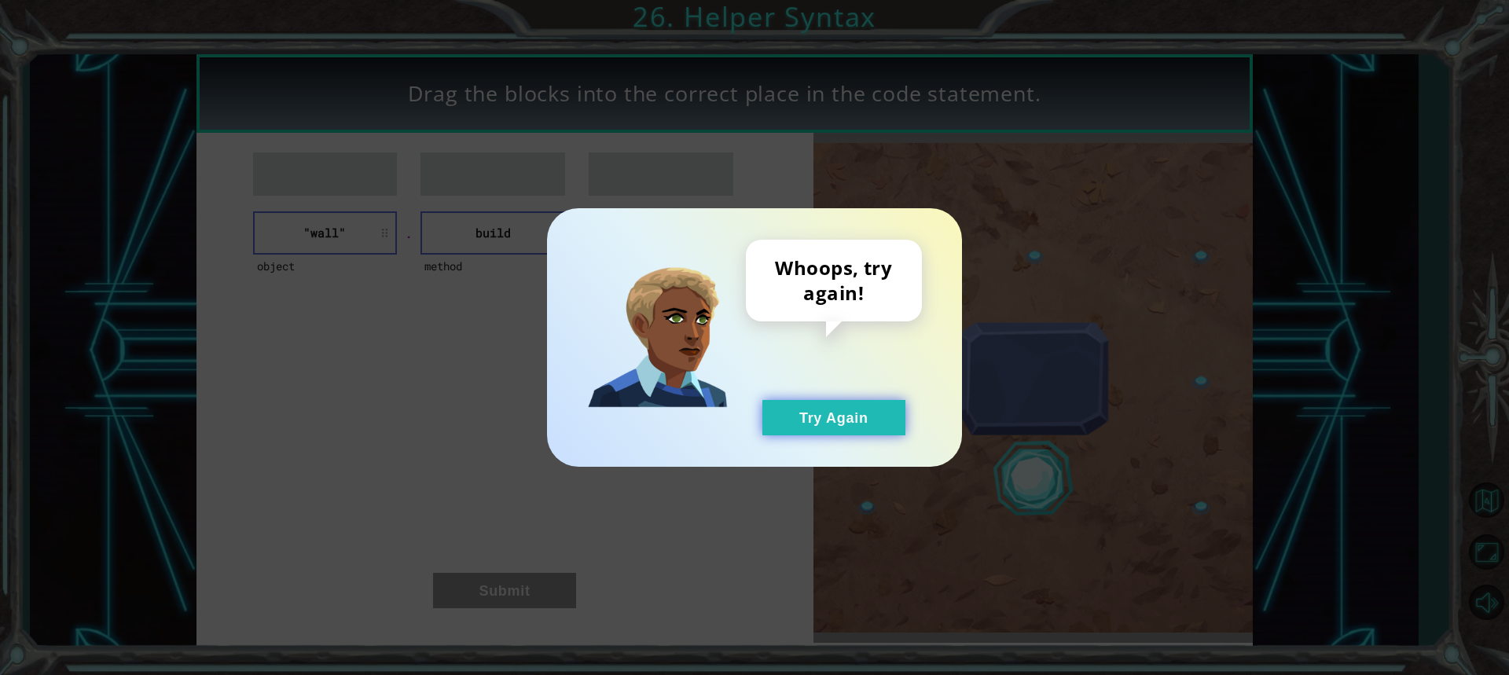
click at [813, 411] on button "Try Again" at bounding box center [833, 417] width 143 height 35
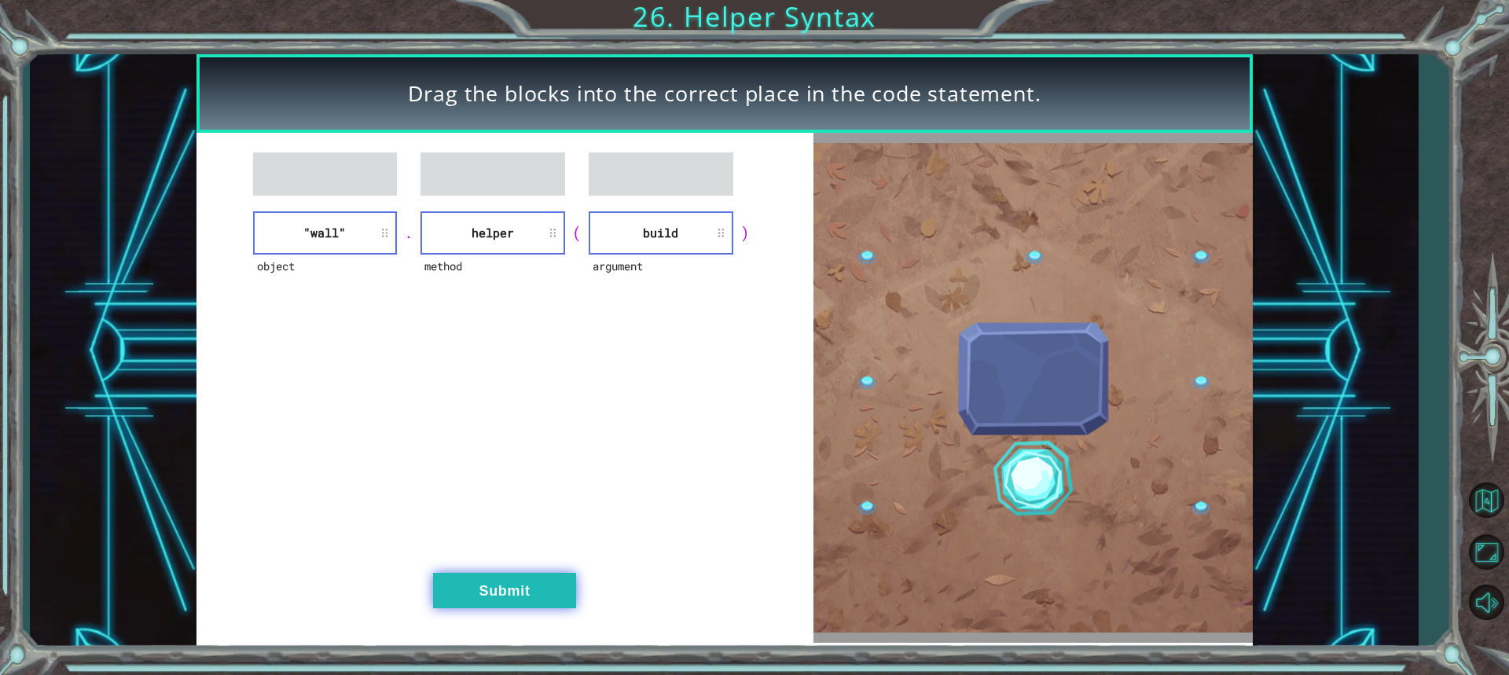
click at [512, 586] on button "Submit" at bounding box center [504, 590] width 143 height 35
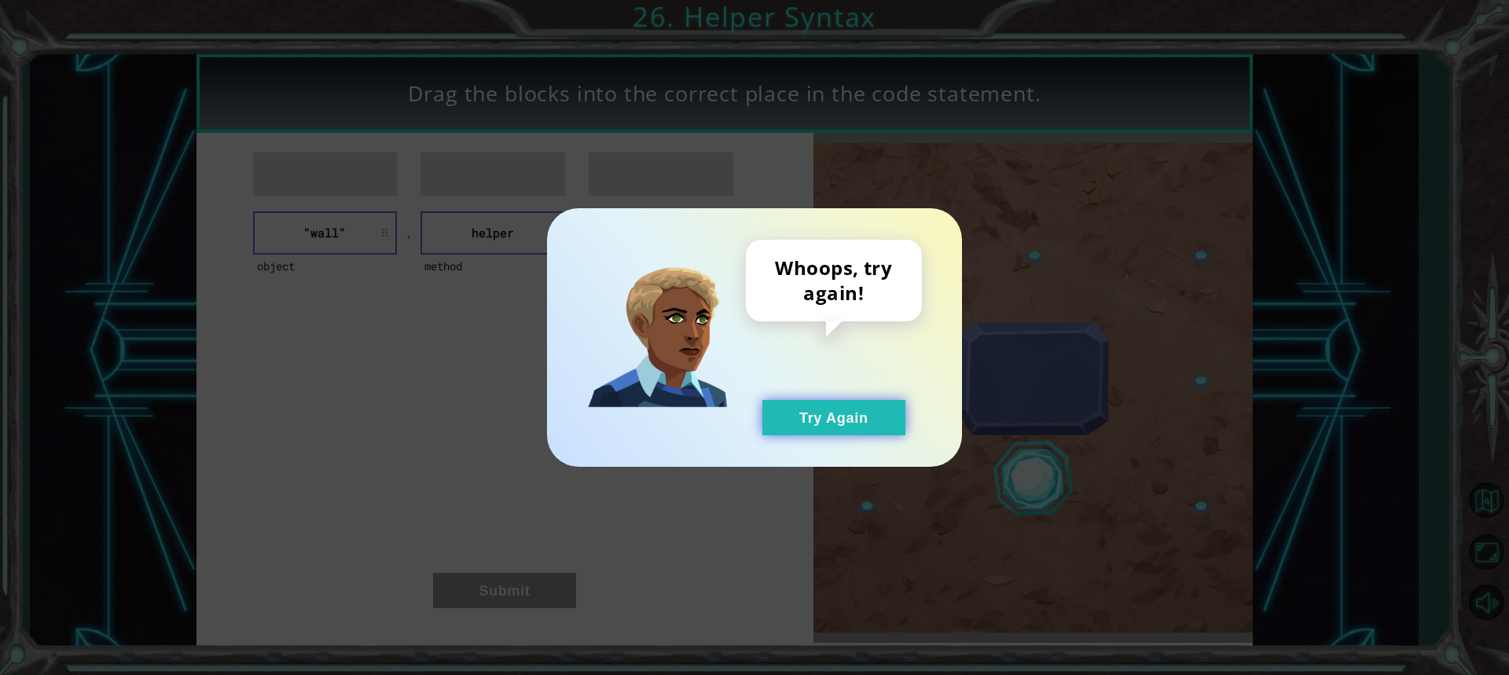
click at [802, 416] on button "Try Again" at bounding box center [833, 417] width 143 height 35
